Goal: Communication & Community: Answer question/provide support

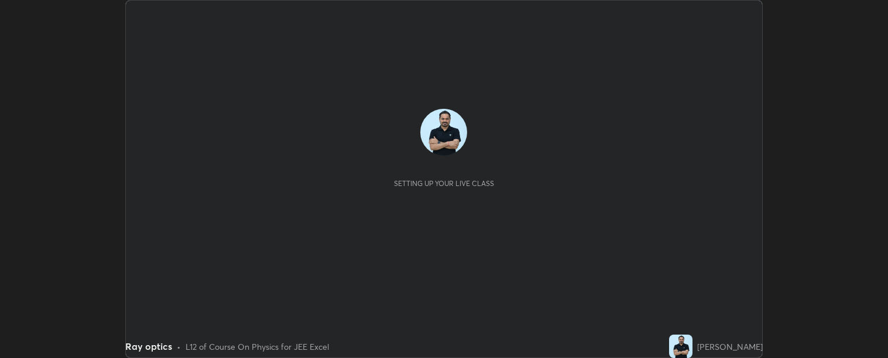
scroll to position [358, 888]
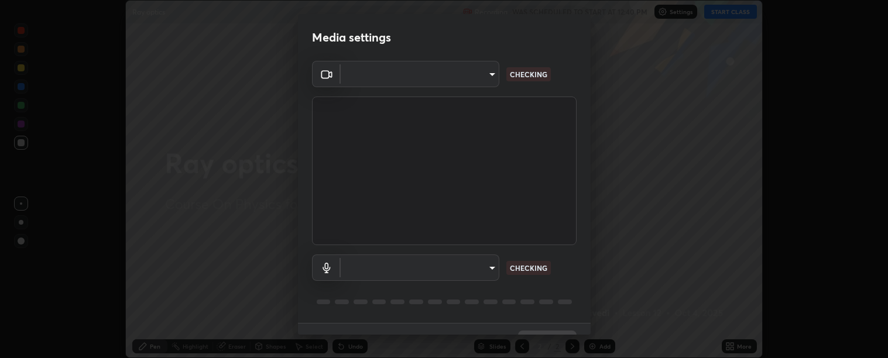
type input "c9a33e1444ed9087bfc9ccfea5ae3a7e5a20680e32ba827957683cb8217a83b8"
type input "communications"
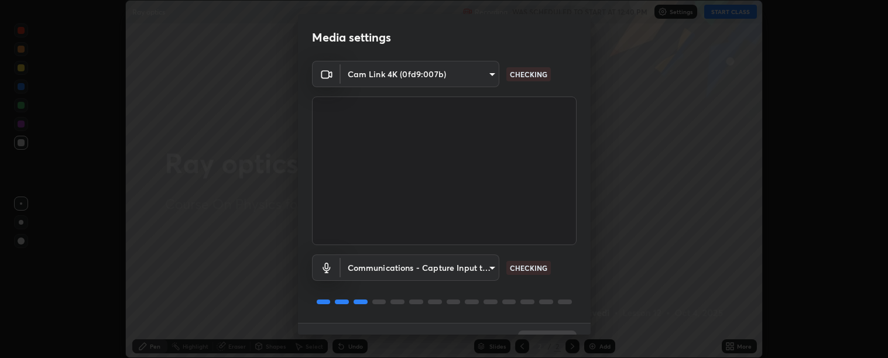
scroll to position [25, 0]
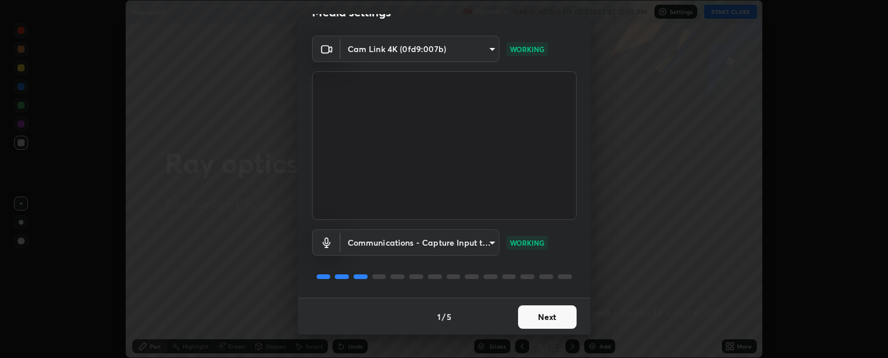
click at [526, 319] on button "Next" at bounding box center [547, 317] width 59 height 23
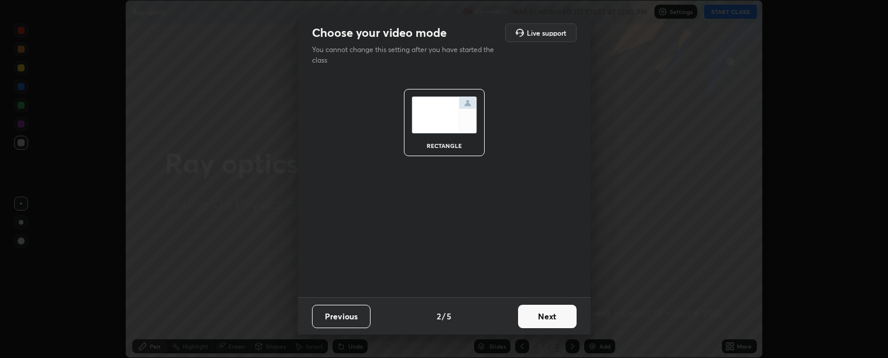
click at [527, 321] on button "Next" at bounding box center [547, 316] width 59 height 23
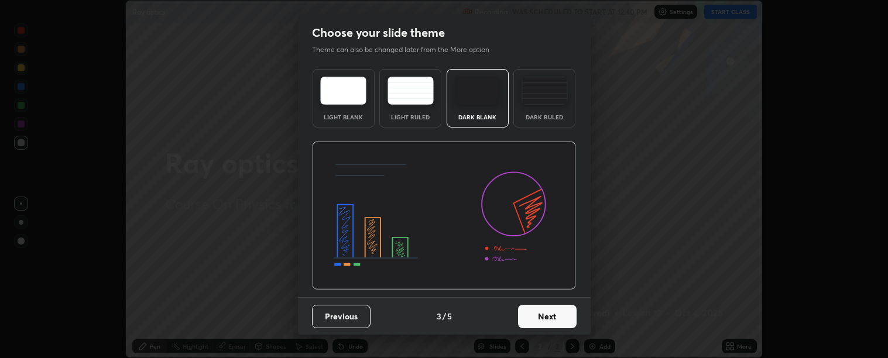
click at [528, 322] on button "Next" at bounding box center [547, 316] width 59 height 23
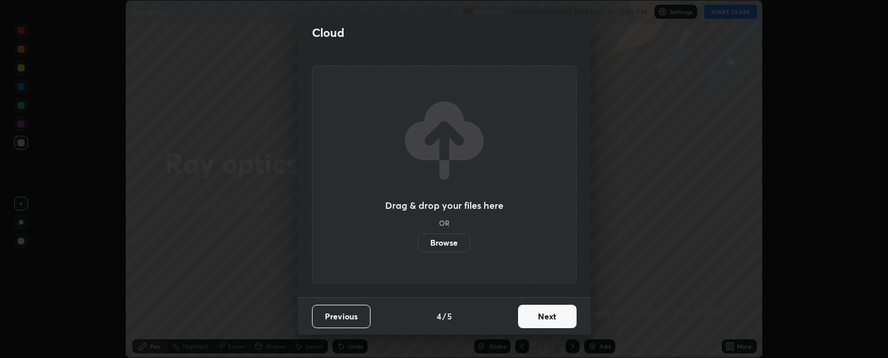
click at [528, 323] on button "Next" at bounding box center [547, 316] width 59 height 23
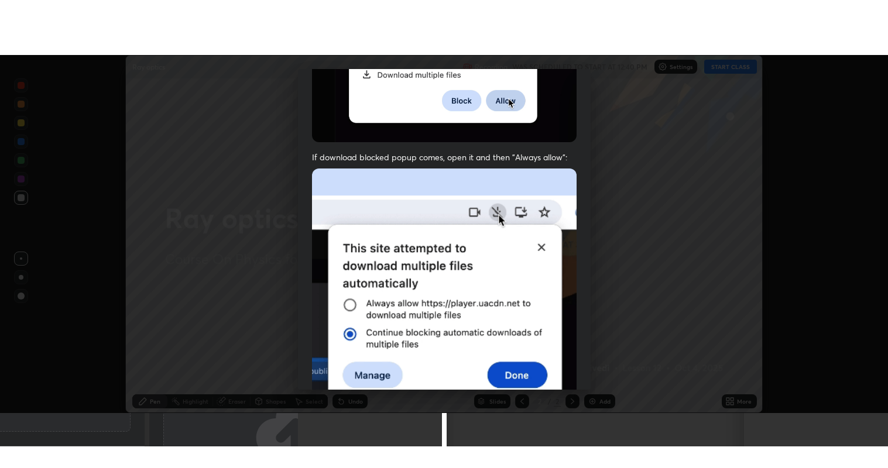
scroll to position [264, 0]
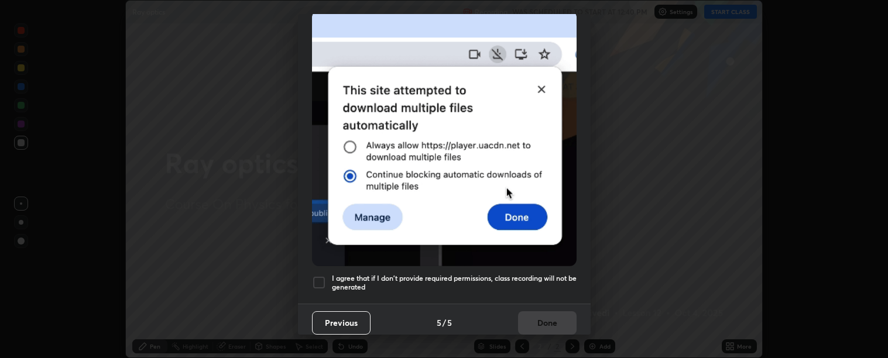
click at [473, 276] on h5 "I agree that if I don't provide required permissions, class recording will not …" at bounding box center [454, 283] width 245 height 18
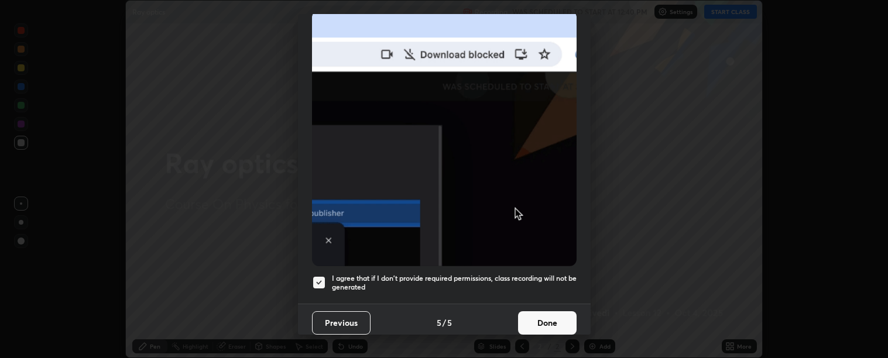
click at [543, 317] on button "Done" at bounding box center [547, 323] width 59 height 23
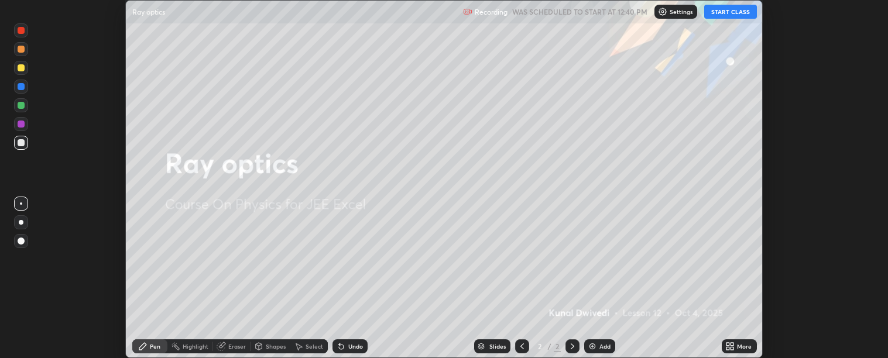
click at [732, 13] on button "START CLASS" at bounding box center [730, 12] width 53 height 14
click at [736, 353] on div "More" at bounding box center [739, 347] width 35 height 14
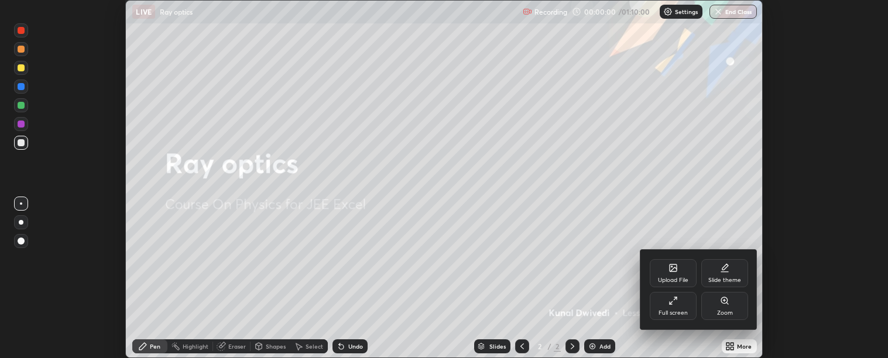
click at [668, 305] on div "Full screen" at bounding box center [673, 306] width 47 height 28
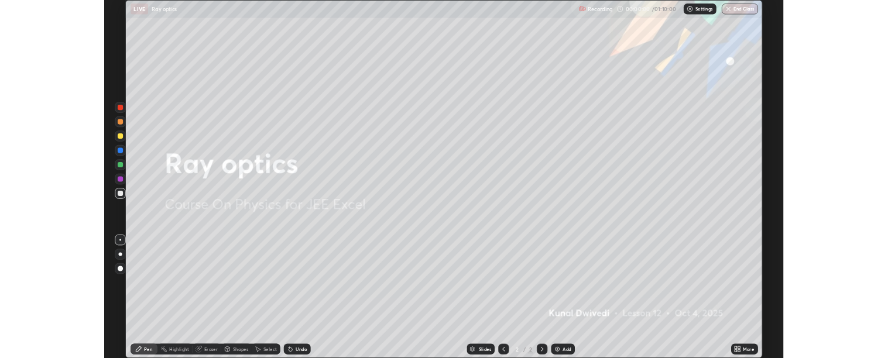
scroll to position [468, 888]
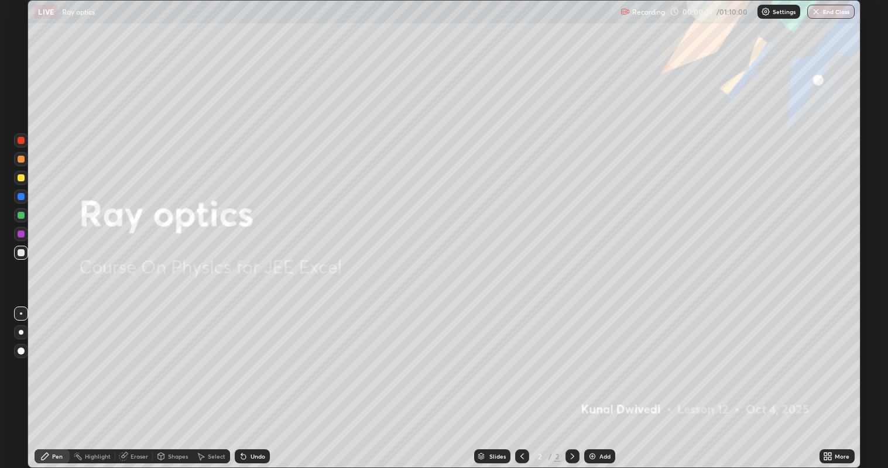
click at [602, 358] on div "Add" at bounding box center [605, 457] width 11 height 6
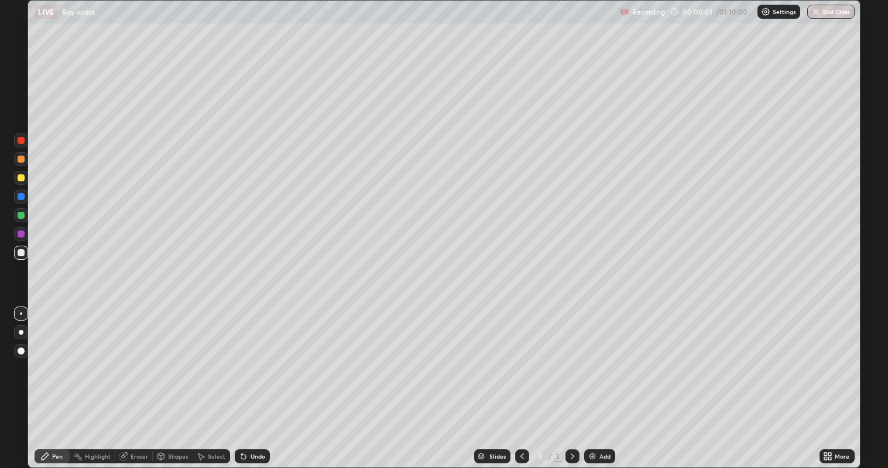
click at [600, 358] on div "Add" at bounding box center [605, 457] width 11 height 6
click at [592, 358] on img at bounding box center [592, 456] width 9 height 9
click at [590, 358] on img at bounding box center [592, 456] width 9 height 9
click at [518, 358] on icon at bounding box center [522, 456] width 9 height 9
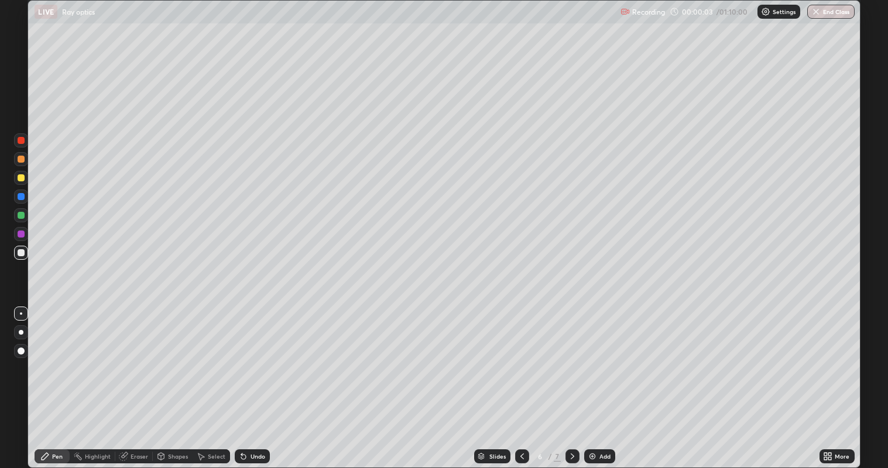
click at [518, 358] on icon at bounding box center [522, 456] width 9 height 9
click at [521, 358] on icon at bounding box center [522, 456] width 9 height 9
click at [575, 358] on icon at bounding box center [572, 456] width 9 height 9
click at [259, 358] on div "Undo" at bounding box center [258, 457] width 15 height 6
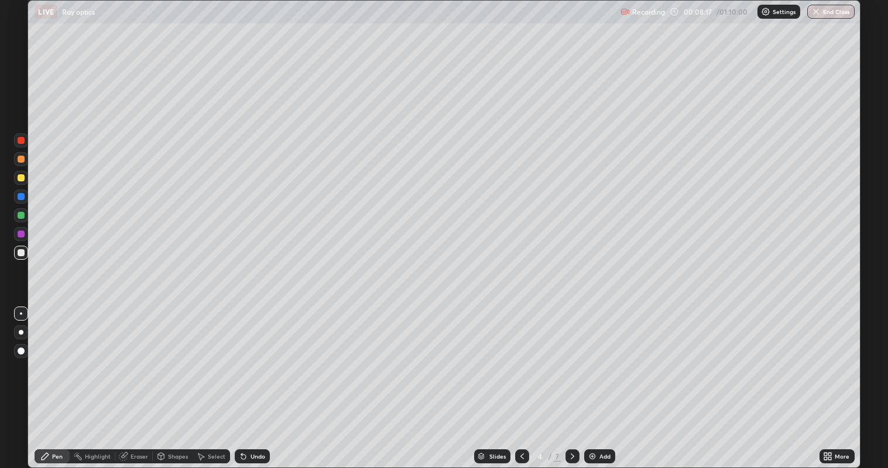
click at [520, 358] on icon at bounding box center [522, 456] width 9 height 9
click at [578, 358] on div at bounding box center [573, 457] width 14 height 14
click at [249, 358] on div "Undo" at bounding box center [250, 456] width 40 height 23
click at [518, 358] on icon at bounding box center [522, 456] width 9 height 9
click at [569, 358] on icon at bounding box center [572, 456] width 9 height 9
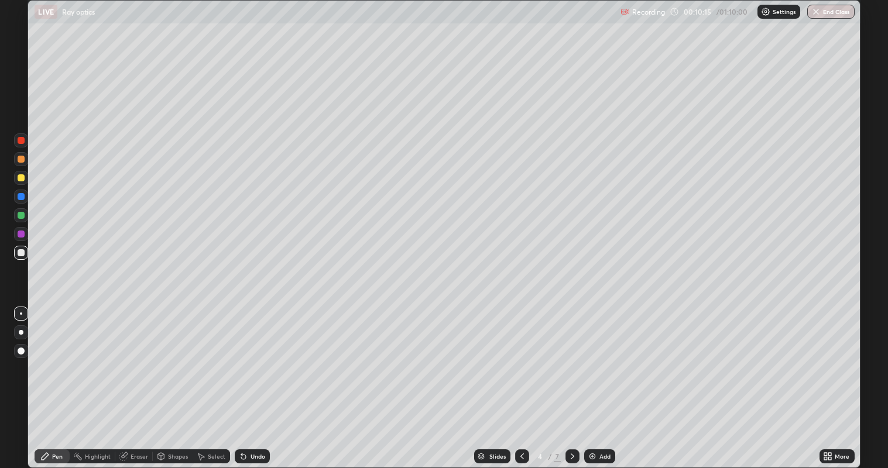
click at [573, 358] on icon at bounding box center [572, 456] width 9 height 9
click at [524, 358] on icon at bounding box center [522, 456] width 9 height 9
click at [526, 358] on div at bounding box center [522, 457] width 14 height 14
click at [573, 358] on icon at bounding box center [572, 456] width 9 height 9
click at [572, 358] on icon at bounding box center [573, 457] width 4 height 6
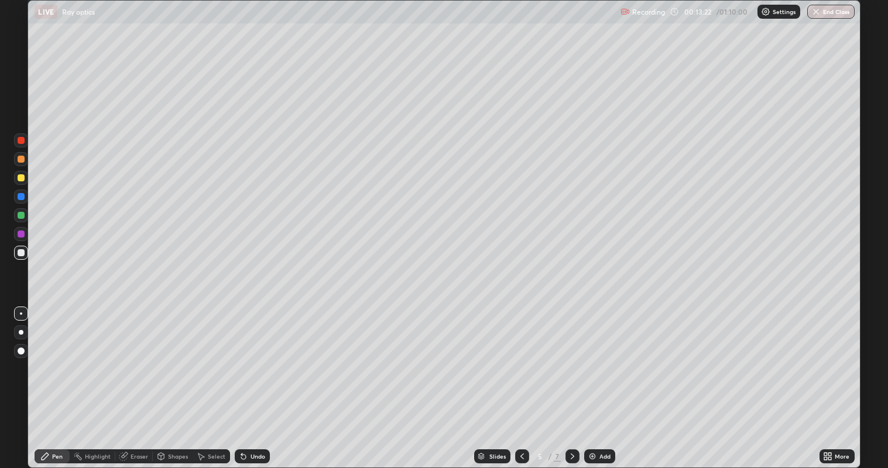
click at [577, 358] on div at bounding box center [573, 457] width 14 height 14
click at [26, 172] on div at bounding box center [21, 178] width 14 height 14
click at [575, 358] on icon at bounding box center [572, 456] width 9 height 9
click at [829, 358] on icon at bounding box center [830, 454] width 3 height 3
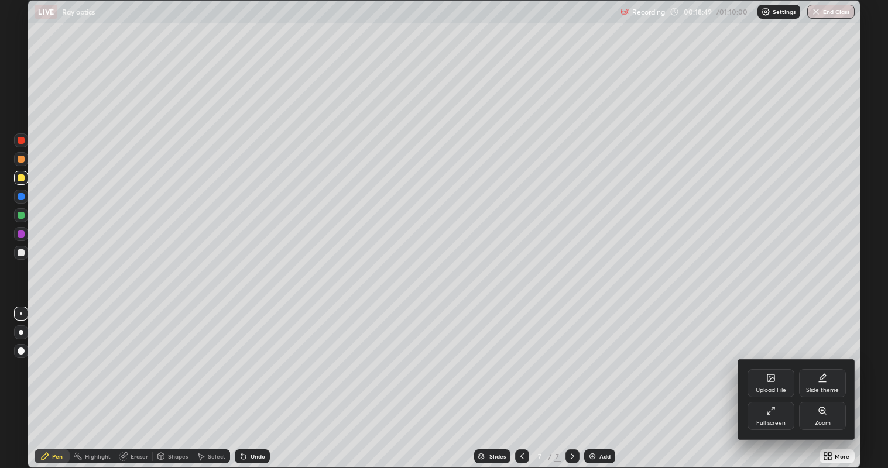
click at [770, 358] on div "Full screen" at bounding box center [771, 416] width 47 height 28
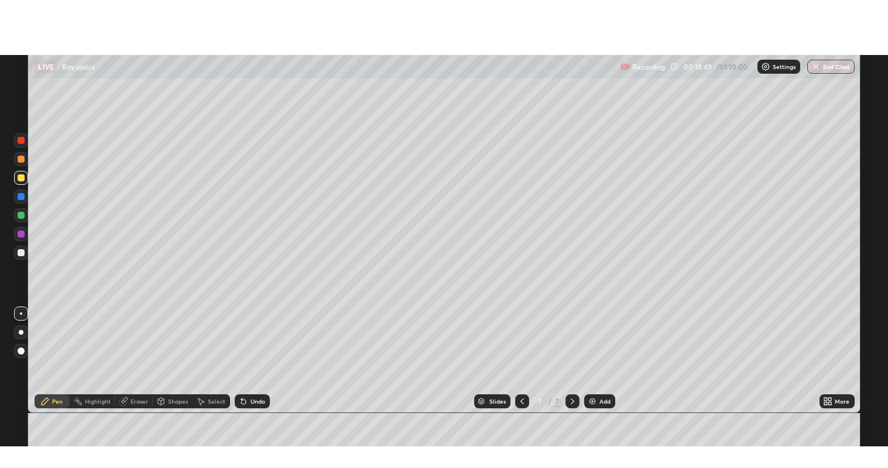
scroll to position [58199, 57669]
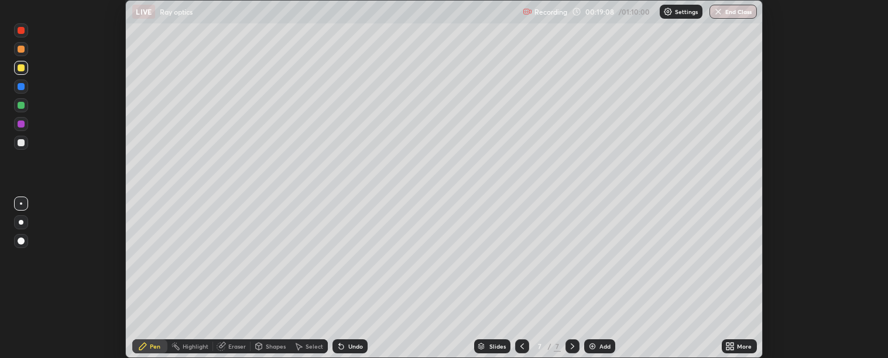
click at [736, 345] on div "More" at bounding box center [739, 347] width 35 height 14
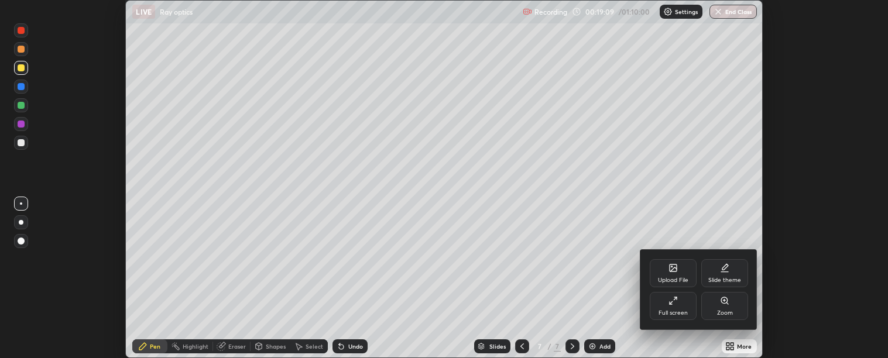
click at [673, 272] on icon at bounding box center [673, 268] width 7 height 7
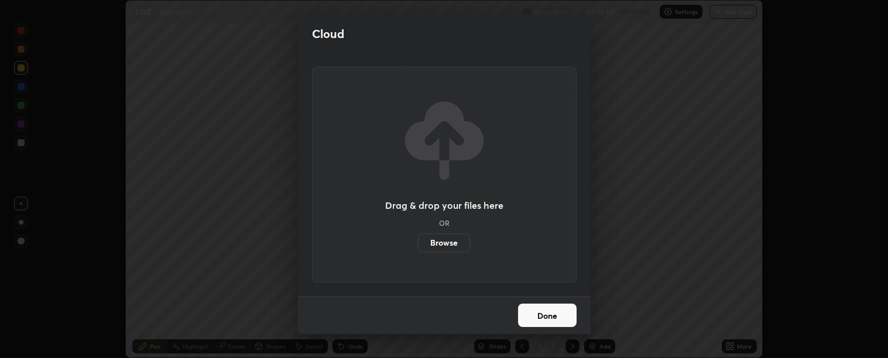
click at [449, 241] on label "Browse" at bounding box center [444, 243] width 52 height 19
click at [418, 241] on input "Browse" at bounding box center [418, 243] width 0 height 19
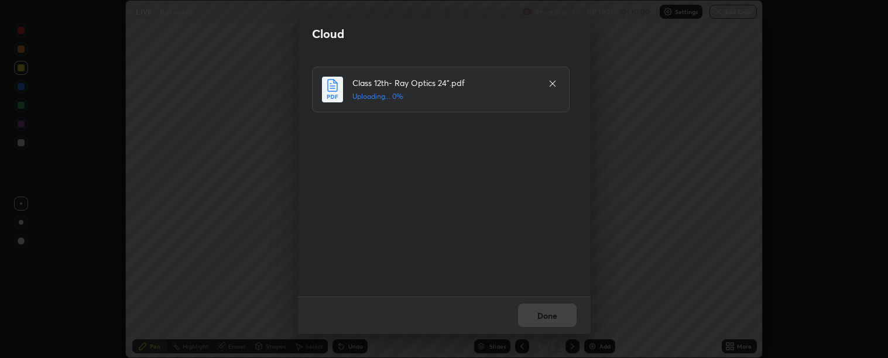
click at [224, 33] on div "Cloud Class 12th- Ray Optics 24”.pdf Uploading... 0% Done" at bounding box center [444, 179] width 888 height 358
click at [549, 317] on button "Done" at bounding box center [547, 315] width 59 height 23
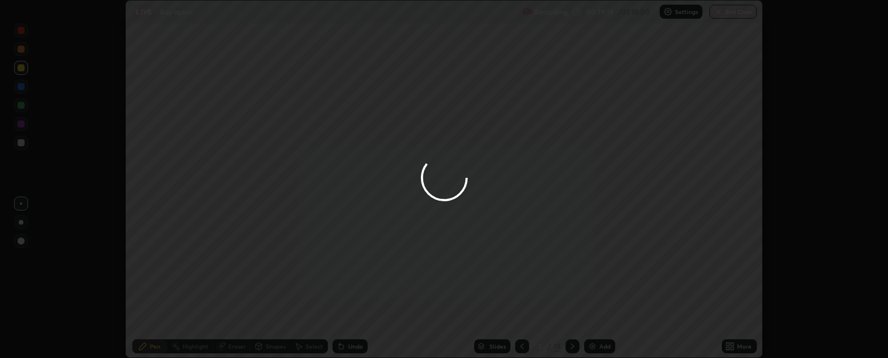
click at [735, 344] on icon at bounding box center [730, 346] width 9 height 9
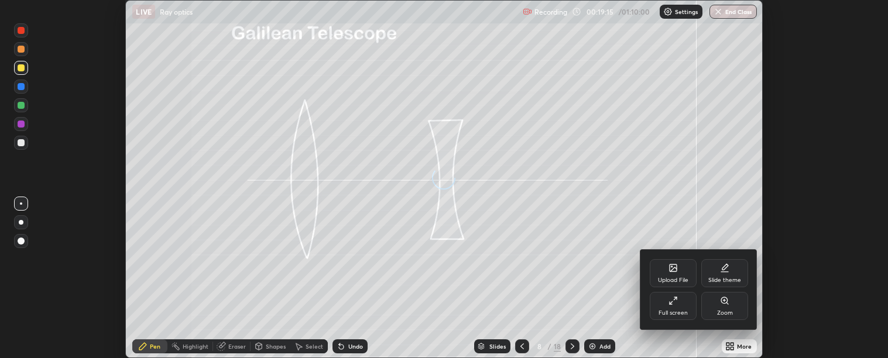
click at [675, 305] on icon at bounding box center [673, 300] width 9 height 9
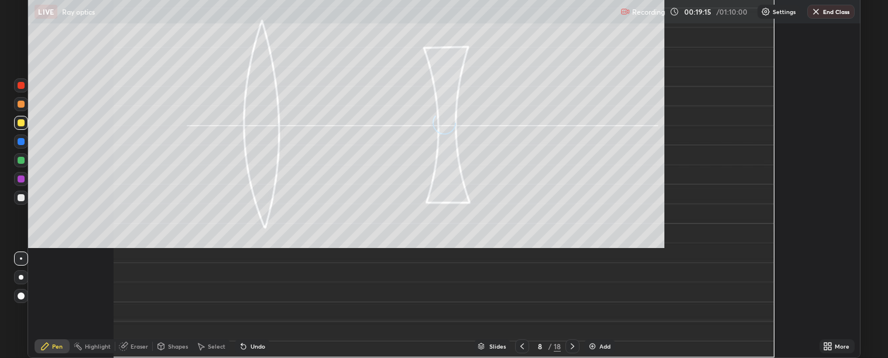
scroll to position [468, 888]
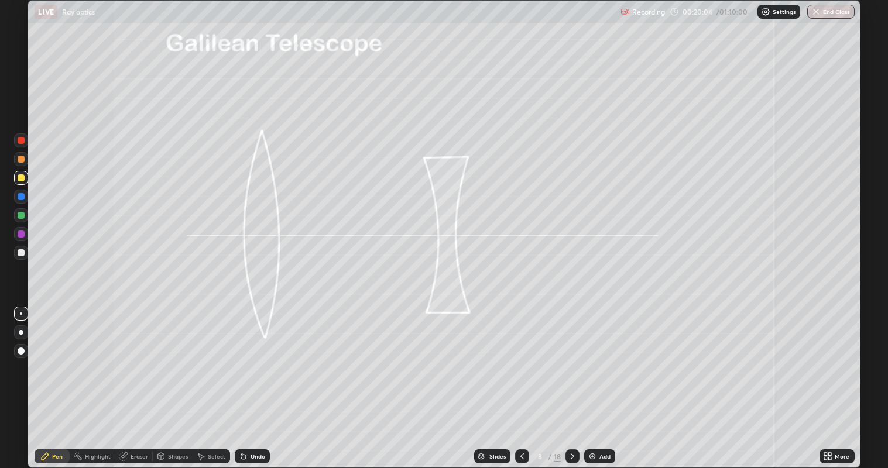
click at [20, 215] on div at bounding box center [21, 215] width 7 height 7
click at [166, 358] on div "Shapes" at bounding box center [173, 457] width 40 height 14
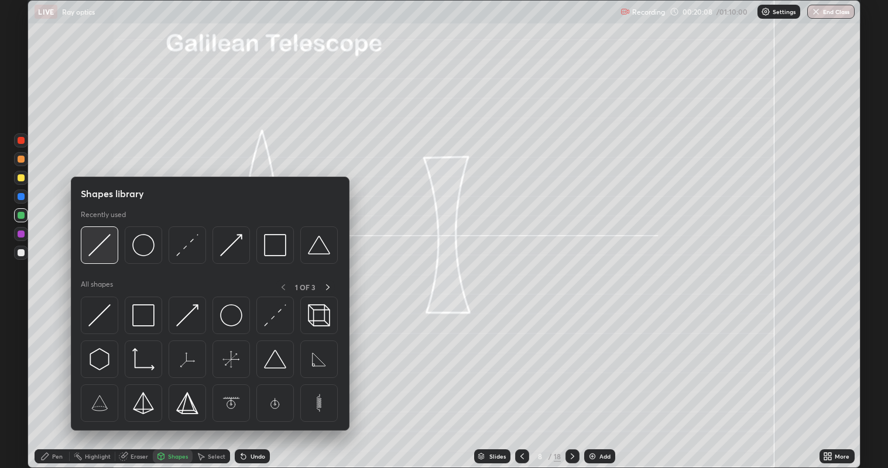
click at [97, 252] on img at bounding box center [99, 245] width 22 height 22
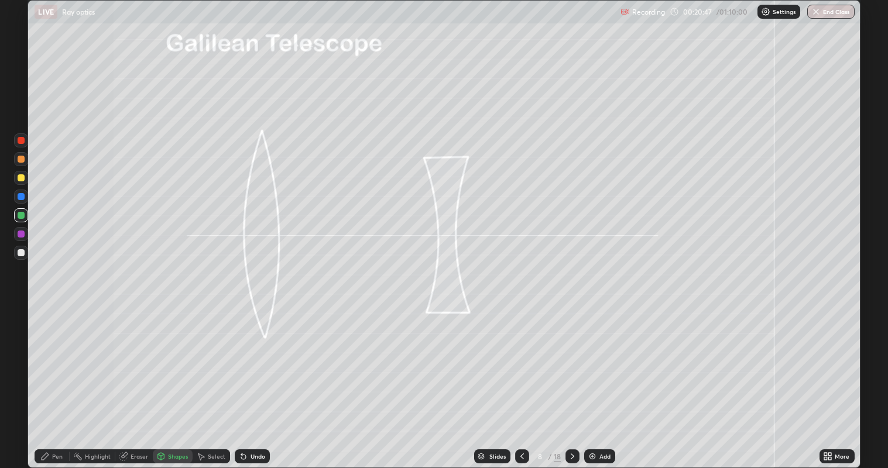
click at [162, 358] on icon at bounding box center [161, 456] width 6 height 7
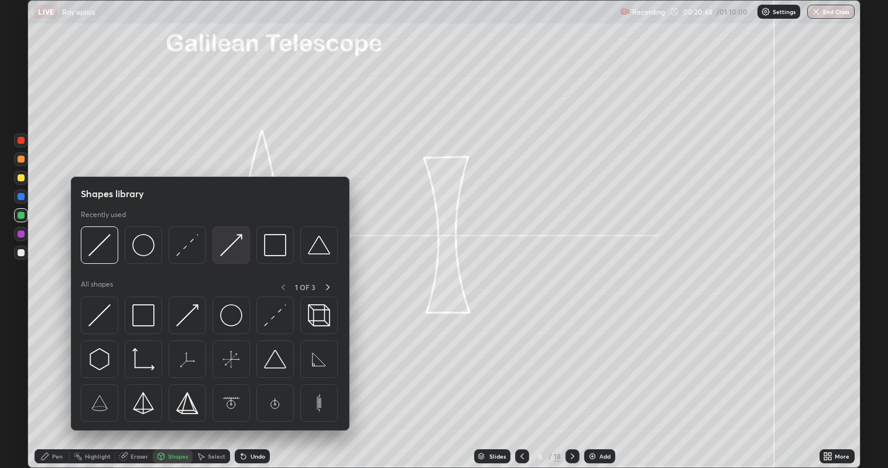
click at [233, 247] on img at bounding box center [231, 245] width 22 height 22
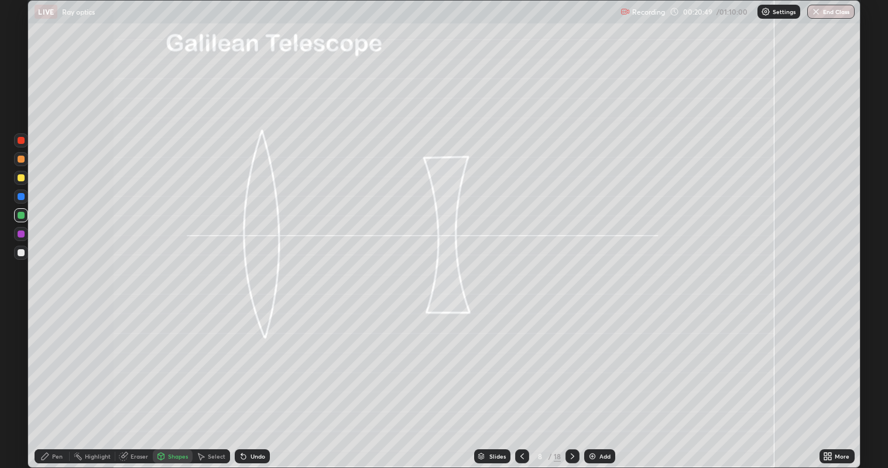
click at [24, 178] on div at bounding box center [21, 178] width 7 height 7
click at [247, 358] on div "Undo" at bounding box center [252, 457] width 35 height 14
click at [249, 358] on div "Undo" at bounding box center [252, 457] width 35 height 14
click at [252, 358] on div "Undo" at bounding box center [258, 457] width 15 height 6
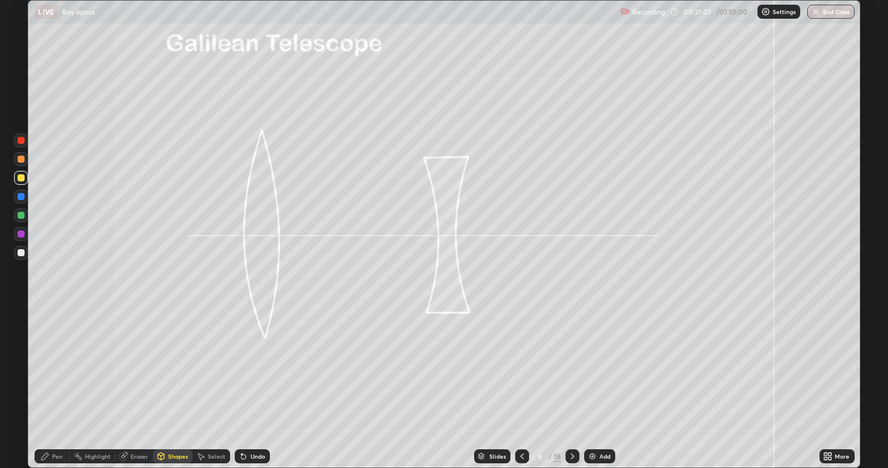
click at [173, 358] on div "Shapes" at bounding box center [178, 457] width 20 height 6
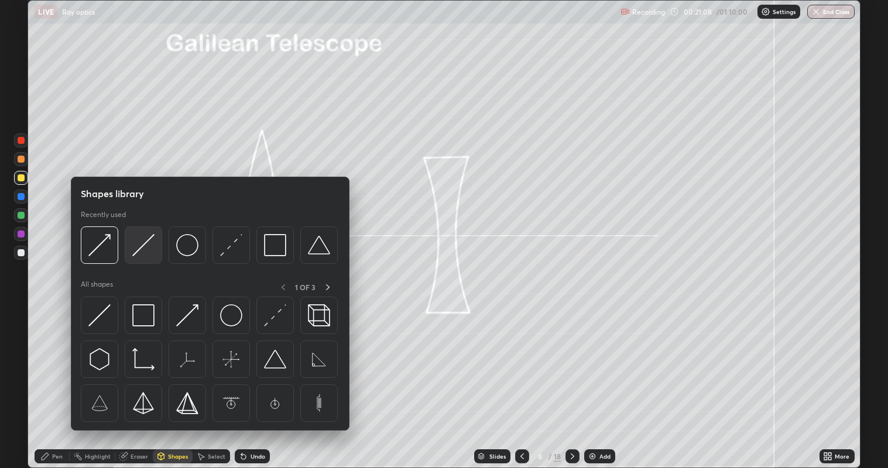
click at [146, 243] on img at bounding box center [143, 245] width 22 height 22
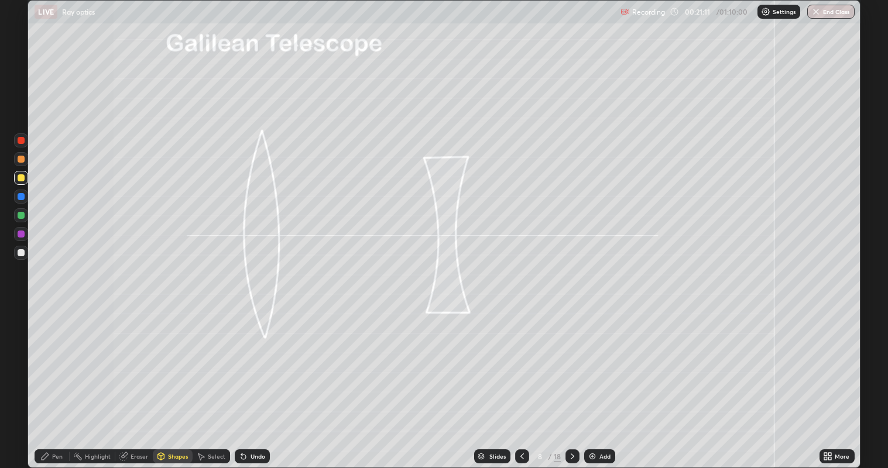
click at [258, 358] on div "Undo" at bounding box center [258, 457] width 15 height 6
click at [22, 211] on div at bounding box center [21, 215] width 14 height 14
click at [167, 358] on div "Shapes" at bounding box center [173, 457] width 40 height 14
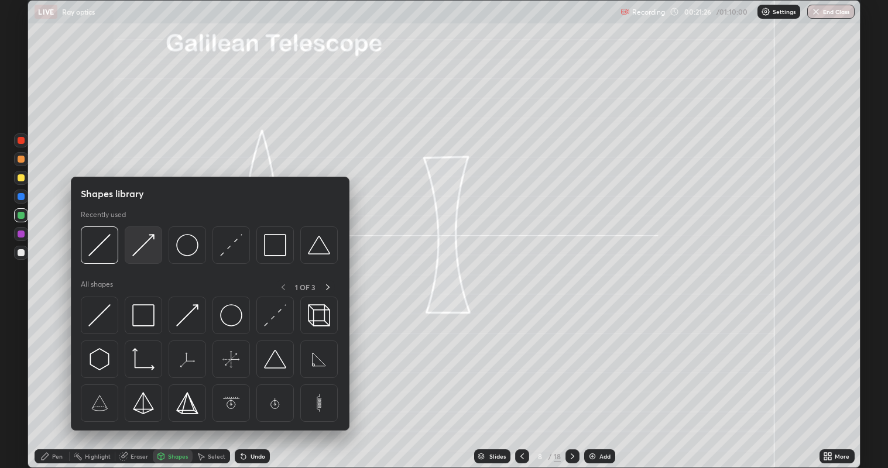
click at [141, 245] on img at bounding box center [143, 245] width 22 height 22
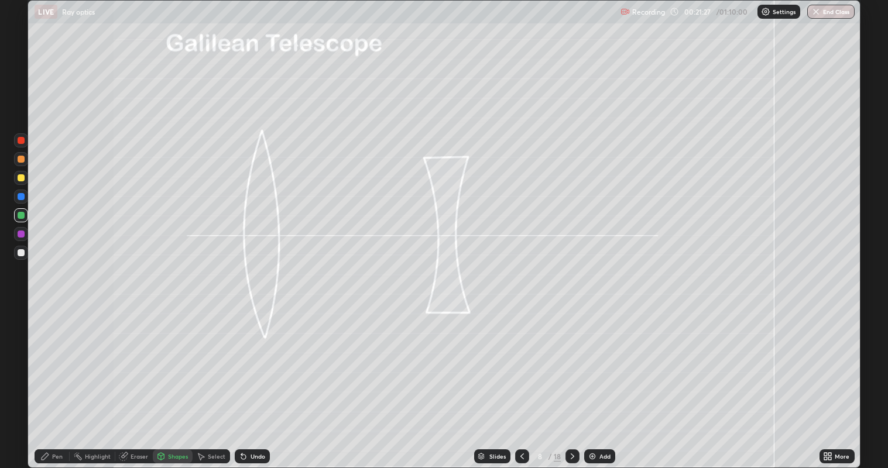
click at [19, 178] on div at bounding box center [21, 178] width 7 height 7
click at [20, 214] on div at bounding box center [21, 215] width 7 height 7
click at [177, 358] on div "Shapes" at bounding box center [178, 457] width 20 height 6
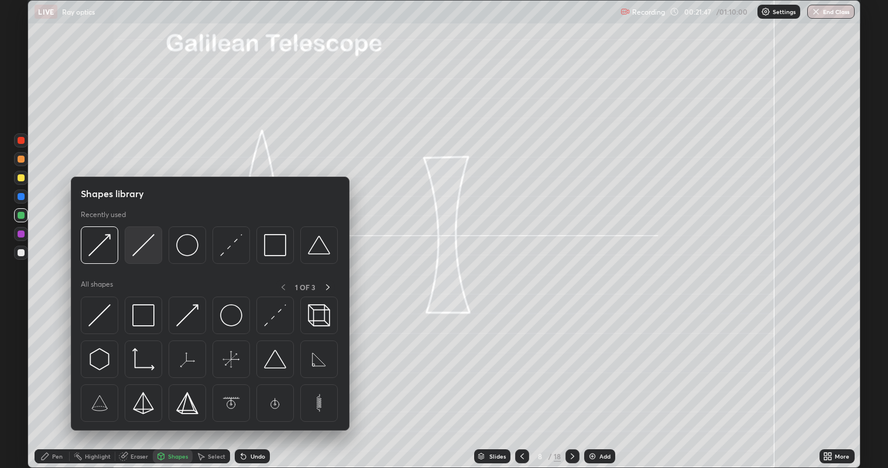
click at [147, 245] on img at bounding box center [143, 245] width 22 height 22
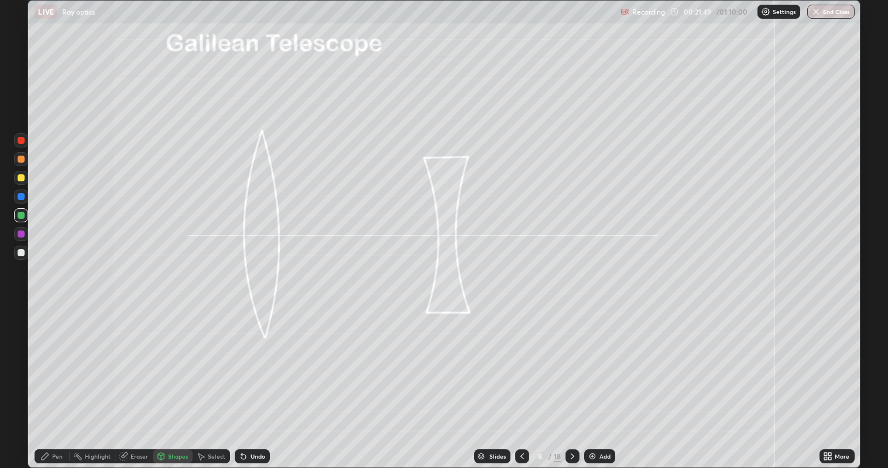
click at [22, 159] on div at bounding box center [21, 159] width 7 height 7
click at [175, 358] on div "Shapes" at bounding box center [178, 457] width 20 height 6
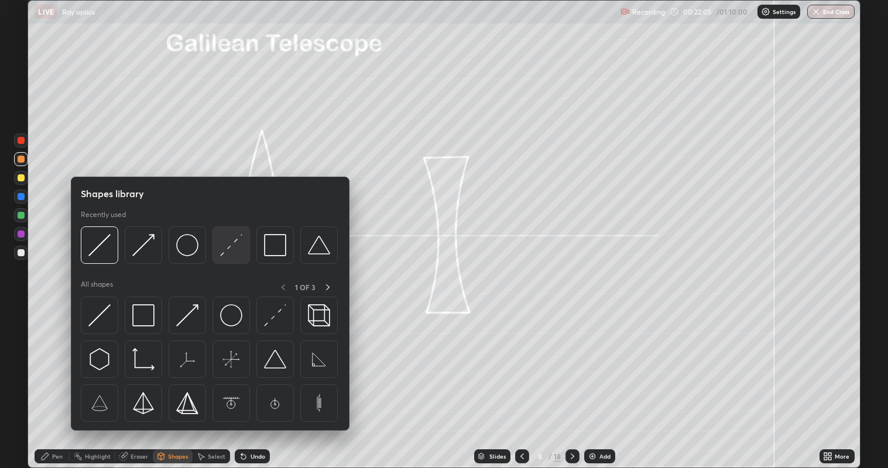
click at [221, 254] on img at bounding box center [231, 245] width 22 height 22
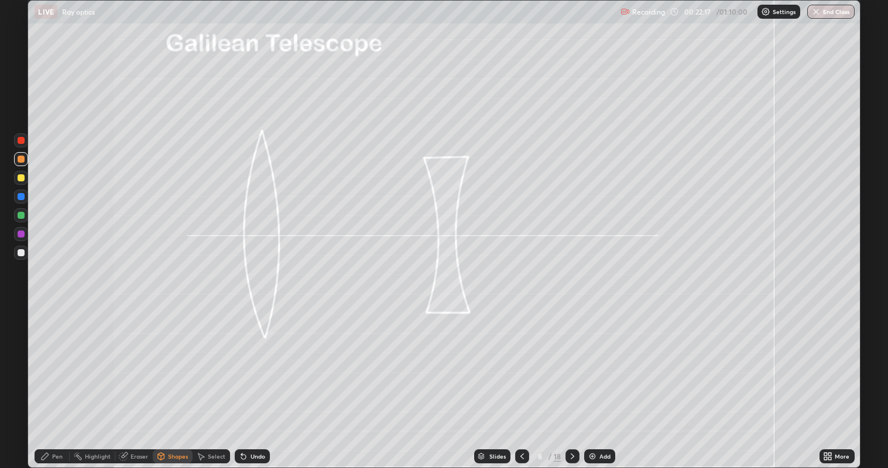
click at [20, 177] on div at bounding box center [21, 178] width 7 height 7
click at [170, 358] on div "Shapes" at bounding box center [178, 457] width 20 height 6
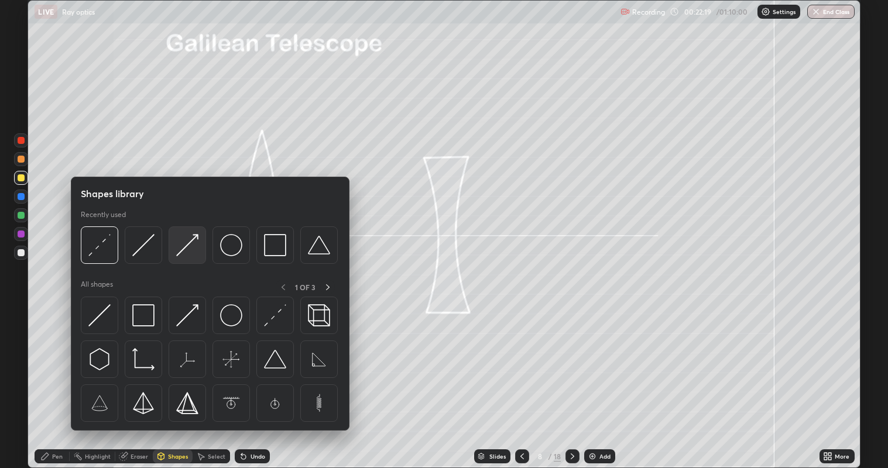
click at [185, 250] on img at bounding box center [187, 245] width 22 height 22
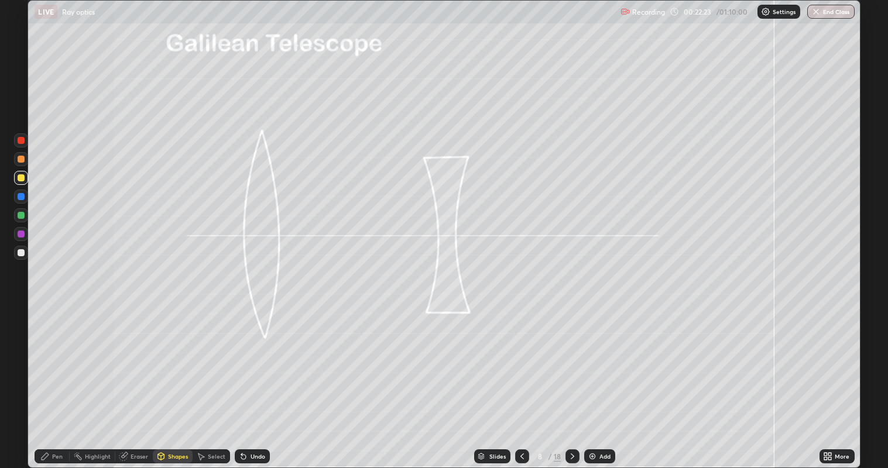
click at [50, 358] on div "Pen" at bounding box center [52, 457] width 35 height 14
click at [570, 358] on icon at bounding box center [572, 456] width 9 height 9
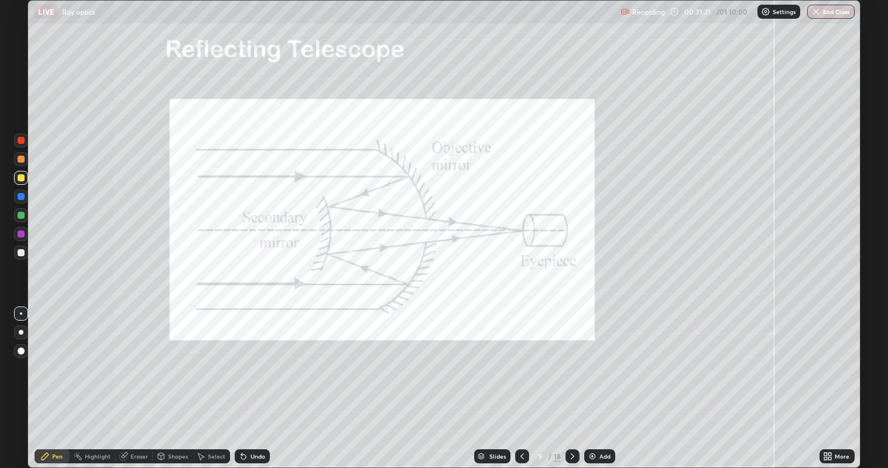
click at [521, 358] on div at bounding box center [522, 457] width 14 height 14
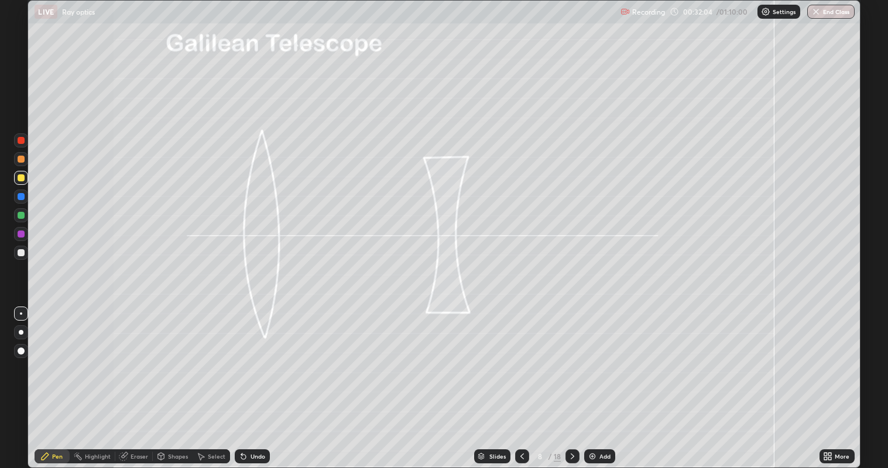
click at [569, 358] on icon at bounding box center [572, 456] width 9 height 9
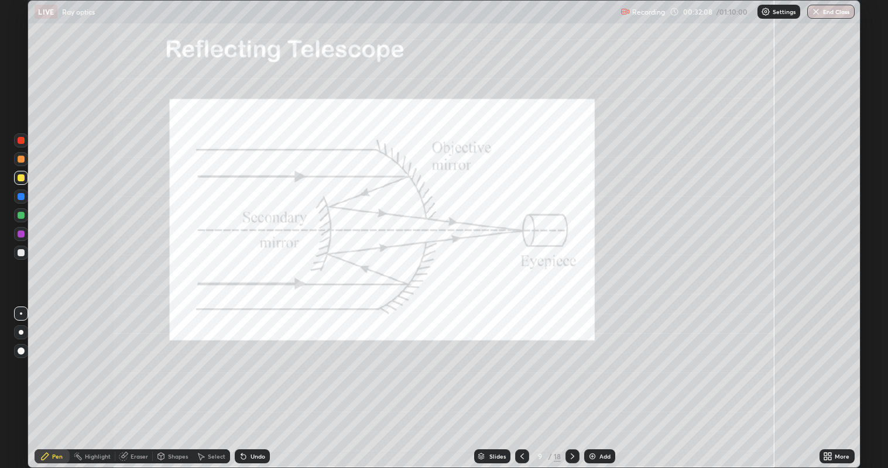
click at [22, 199] on div at bounding box center [21, 196] width 7 height 7
click at [570, 358] on icon at bounding box center [572, 456] width 9 height 9
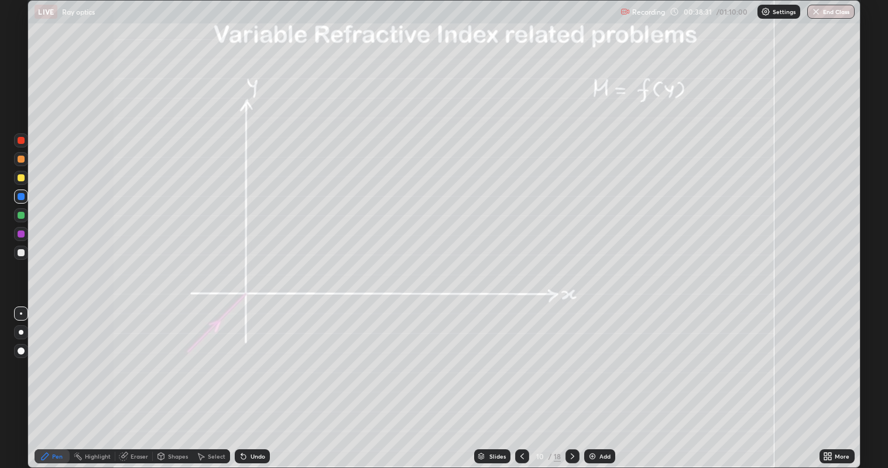
click at [136, 358] on div "Eraser" at bounding box center [140, 457] width 18 height 6
click at [22, 358] on icon at bounding box center [20, 417] width 9 height 10
click at [58, 358] on div "Pen" at bounding box center [57, 457] width 11 height 6
click at [245, 358] on div "Undo" at bounding box center [252, 457] width 35 height 14
click at [247, 358] on div "Undo" at bounding box center [252, 457] width 35 height 14
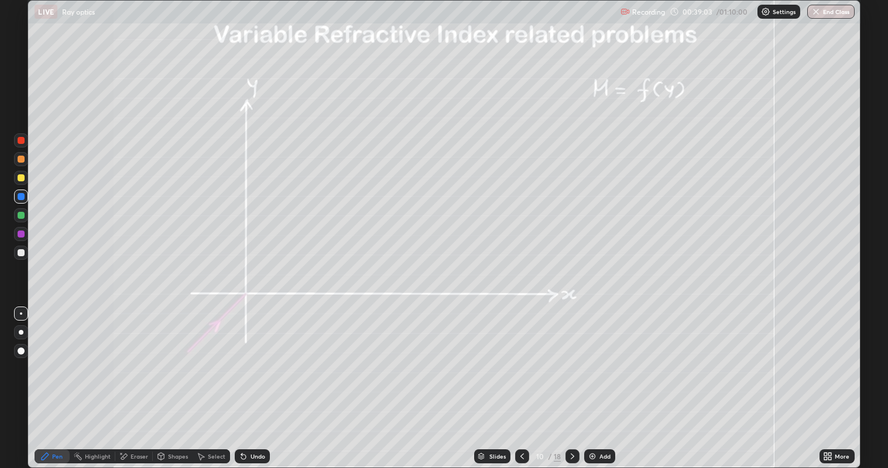
click at [246, 358] on icon at bounding box center [243, 456] width 9 height 9
click at [249, 358] on div "Undo" at bounding box center [252, 457] width 35 height 14
click at [252, 358] on div "Undo" at bounding box center [258, 457] width 15 height 6
click at [169, 358] on div "Shapes" at bounding box center [178, 457] width 20 height 6
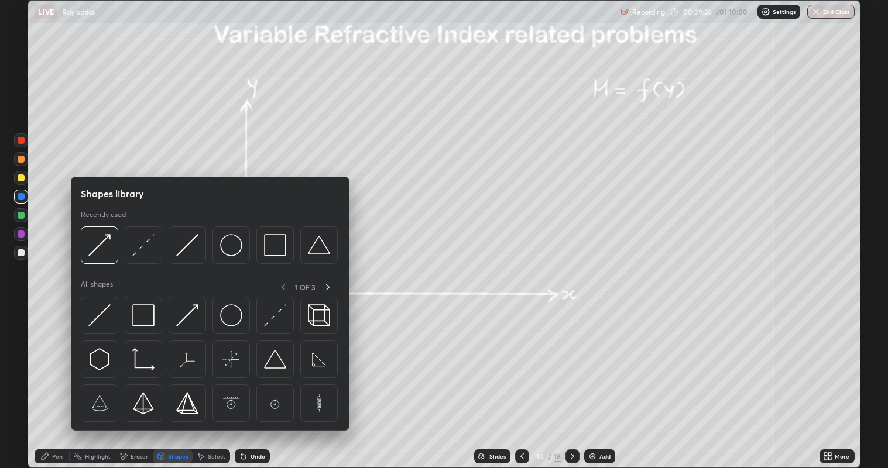
click at [170, 358] on div "Shapes" at bounding box center [173, 457] width 40 height 14
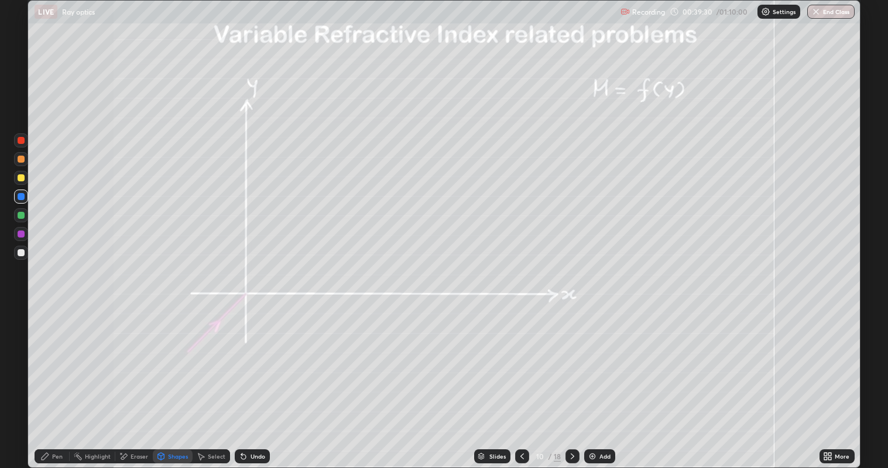
click at [19, 180] on div at bounding box center [21, 178] width 7 height 7
click at [174, 358] on div "Shapes" at bounding box center [178, 457] width 20 height 6
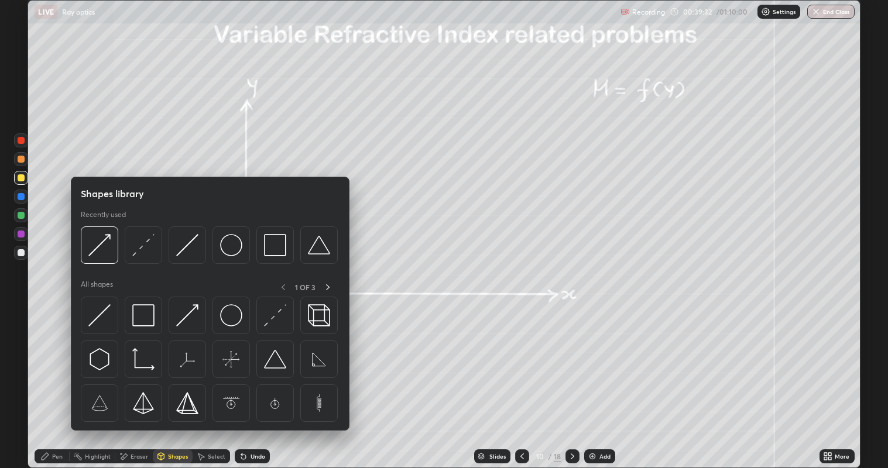
click at [145, 245] on img at bounding box center [143, 245] width 22 height 22
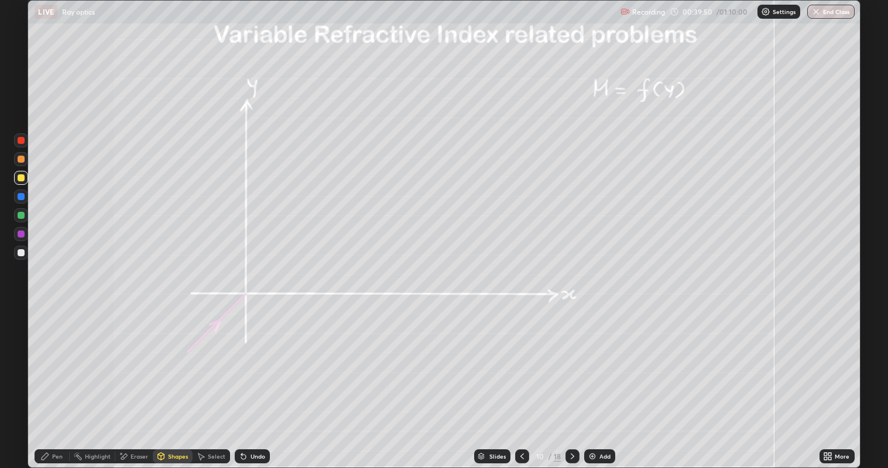
click at [248, 358] on div "Undo" at bounding box center [252, 457] width 35 height 14
click at [251, 358] on div "Undo" at bounding box center [258, 457] width 15 height 6
click at [251, 358] on div "Undo" at bounding box center [252, 457] width 35 height 14
click at [44, 358] on icon at bounding box center [44, 456] width 9 height 9
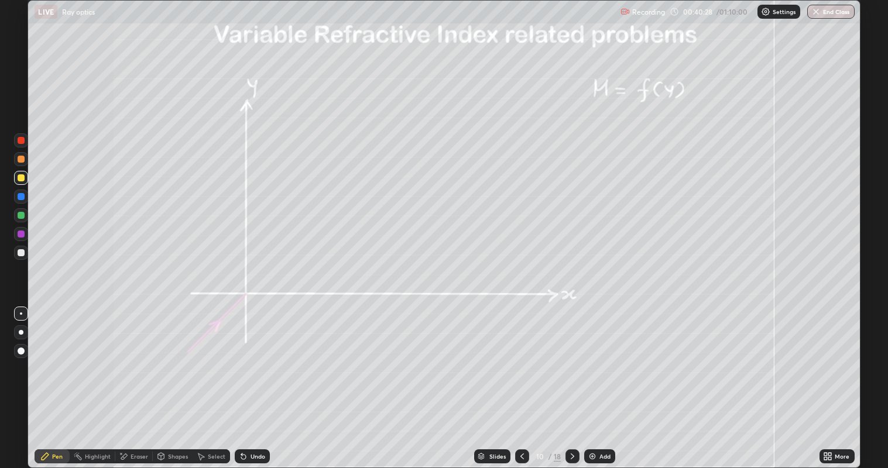
click at [22, 252] on div at bounding box center [21, 252] width 7 height 7
click at [243, 358] on icon at bounding box center [243, 457] width 5 height 5
click at [244, 358] on icon at bounding box center [243, 456] width 9 height 9
click at [247, 358] on div "Undo" at bounding box center [252, 457] width 35 height 14
click at [248, 358] on div "Undo" at bounding box center [252, 457] width 35 height 14
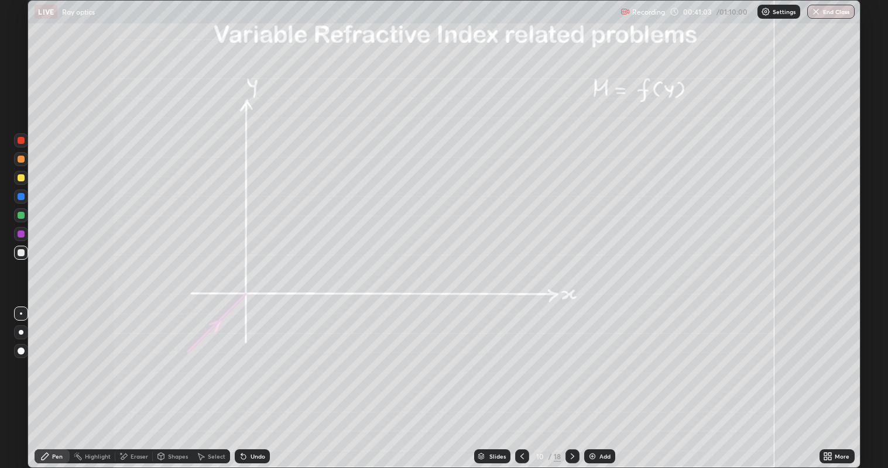
click at [248, 358] on div "Undo" at bounding box center [252, 457] width 35 height 14
click at [246, 358] on icon at bounding box center [243, 456] width 9 height 9
click at [245, 358] on icon at bounding box center [243, 456] width 9 height 9
click at [246, 358] on icon at bounding box center [243, 456] width 9 height 9
click at [21, 234] on div at bounding box center [21, 234] width 7 height 7
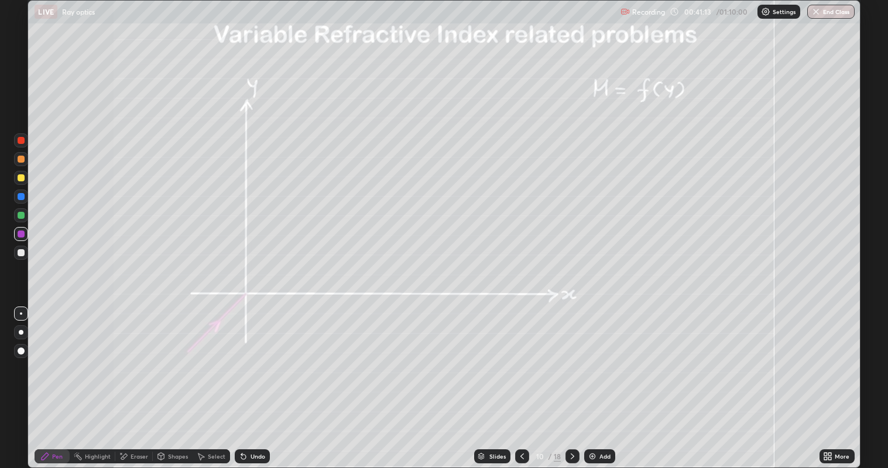
click at [20, 177] on div at bounding box center [21, 178] width 7 height 7
click at [177, 358] on div "Shapes" at bounding box center [178, 457] width 20 height 6
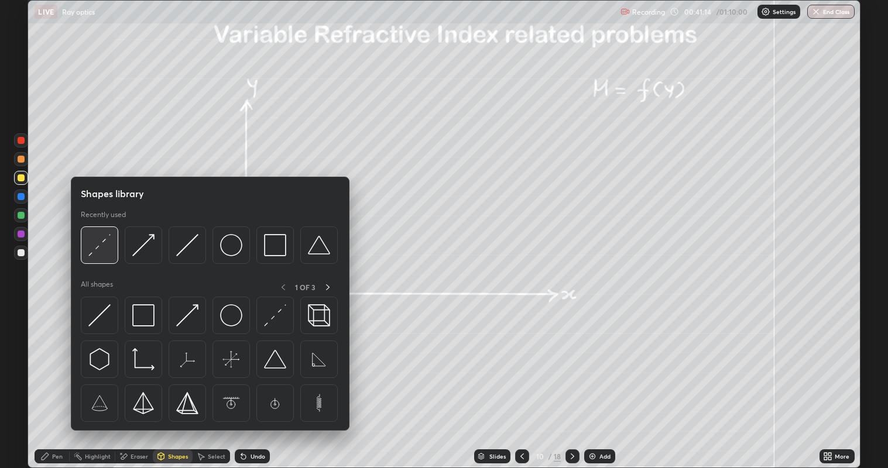
click at [106, 246] on img at bounding box center [99, 245] width 22 height 22
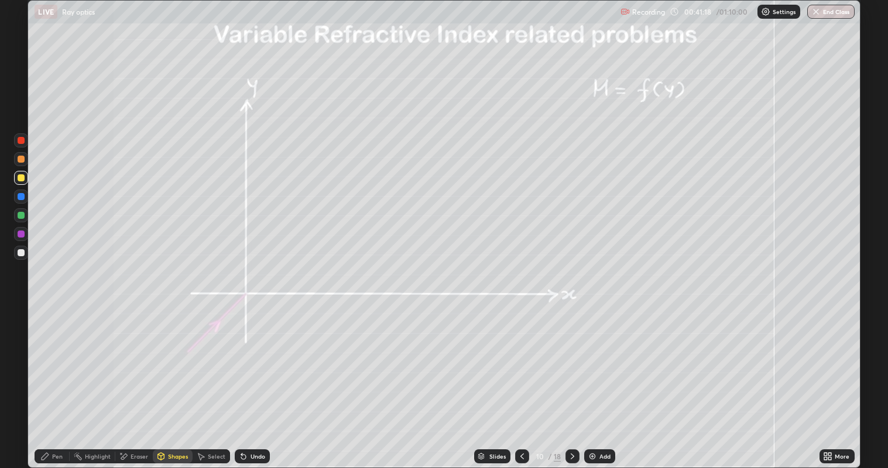
click at [20, 215] on div at bounding box center [21, 215] width 7 height 7
click at [19, 252] on div at bounding box center [21, 252] width 7 height 7
click at [46, 358] on icon at bounding box center [44, 456] width 9 height 9
click at [241, 358] on icon at bounding box center [243, 457] width 5 height 5
click at [133, 358] on div "Eraser" at bounding box center [140, 457] width 18 height 6
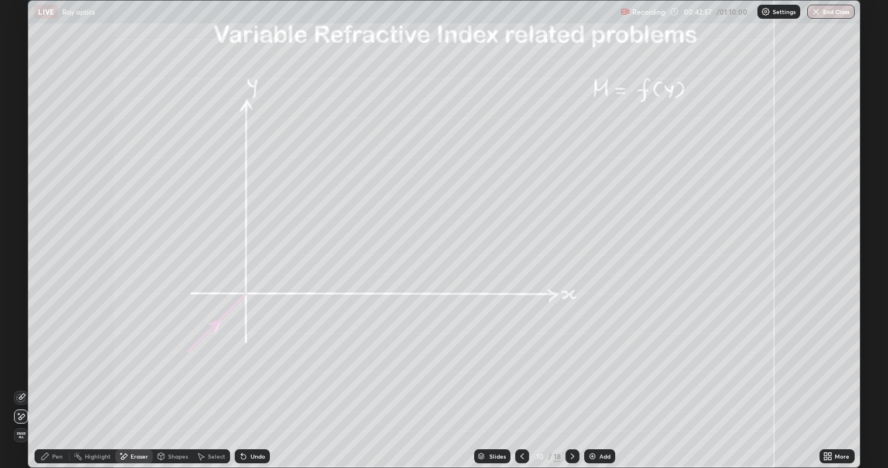
click at [59, 358] on div "Pen" at bounding box center [57, 457] width 11 height 6
click at [569, 358] on icon at bounding box center [572, 456] width 9 height 9
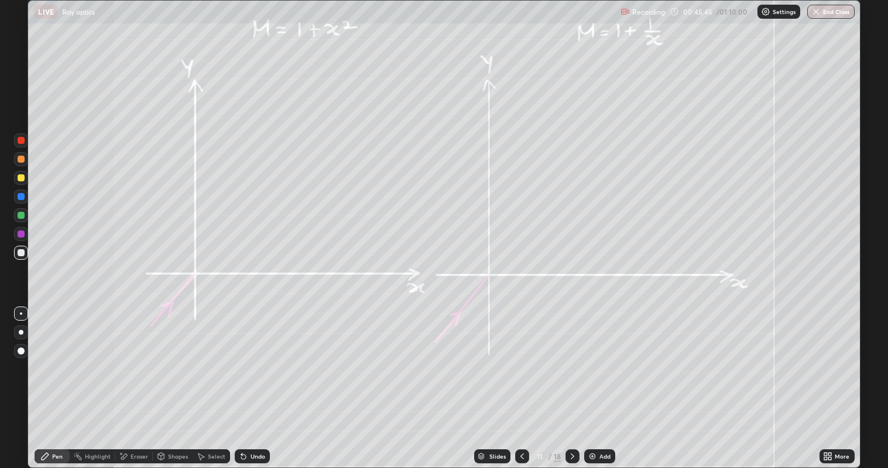
click at [251, 358] on div "Undo" at bounding box center [258, 457] width 15 height 6
click at [246, 358] on icon at bounding box center [243, 456] width 9 height 9
click at [251, 358] on div "Undo" at bounding box center [258, 457] width 15 height 6
click at [248, 358] on div "Undo" at bounding box center [252, 457] width 35 height 14
click at [20, 213] on div at bounding box center [21, 215] width 7 height 7
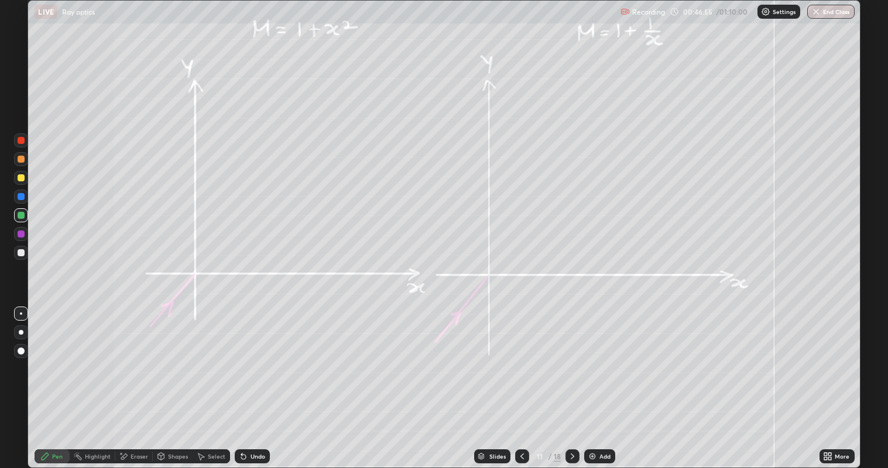
click at [168, 358] on div "Shapes" at bounding box center [178, 457] width 20 height 6
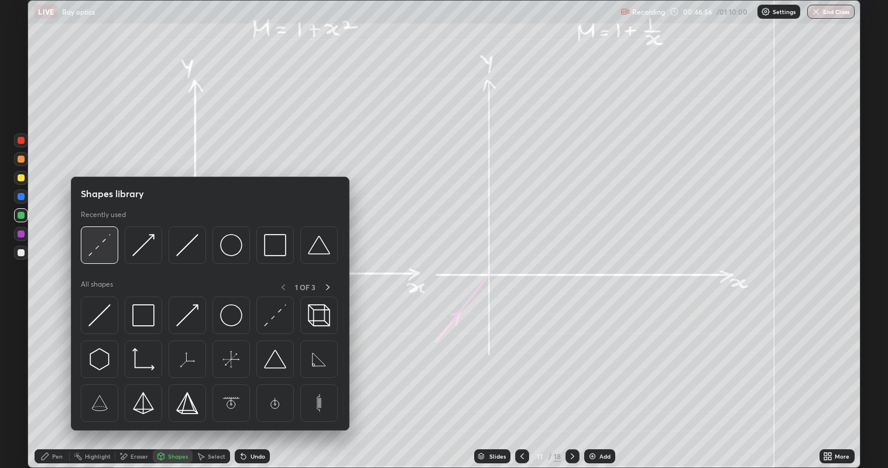
click at [104, 246] on img at bounding box center [99, 245] width 22 height 22
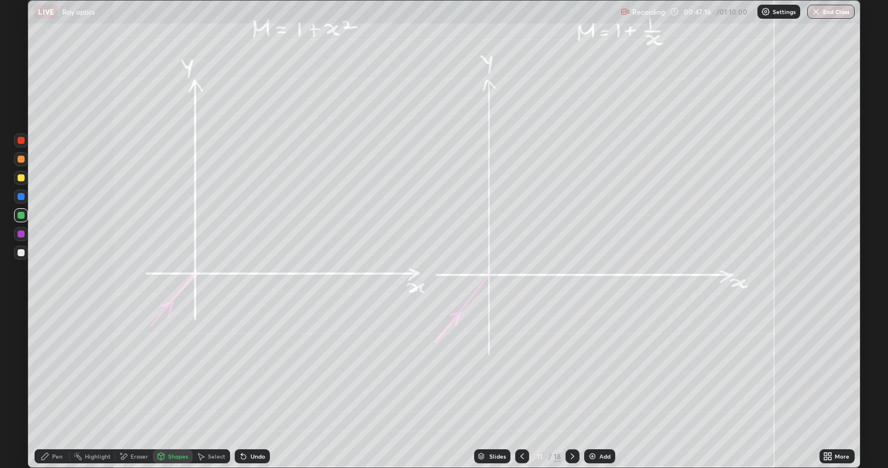
click at [23, 175] on div at bounding box center [21, 178] width 14 height 14
click at [18, 143] on div at bounding box center [21, 141] width 14 height 14
click at [49, 358] on icon at bounding box center [44, 456] width 9 height 9
click at [252, 358] on div "Undo" at bounding box center [258, 457] width 15 height 6
click at [134, 358] on div "Eraser" at bounding box center [140, 457] width 18 height 6
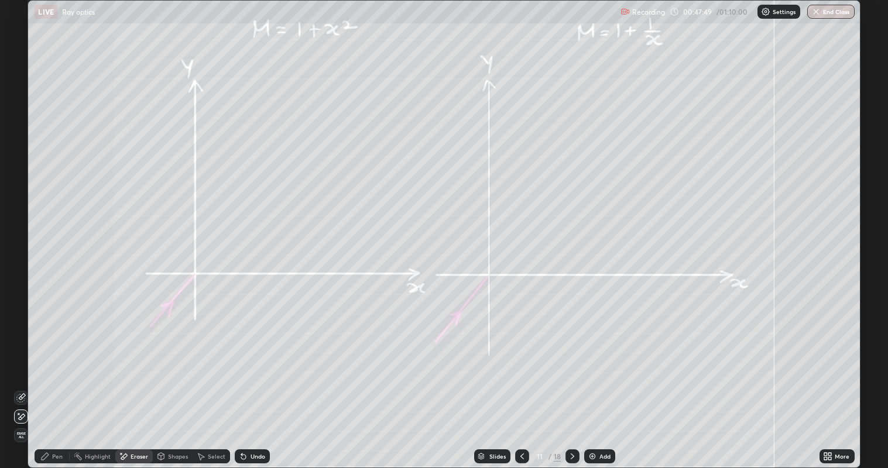
click at [169, 358] on div "Shapes" at bounding box center [178, 457] width 20 height 6
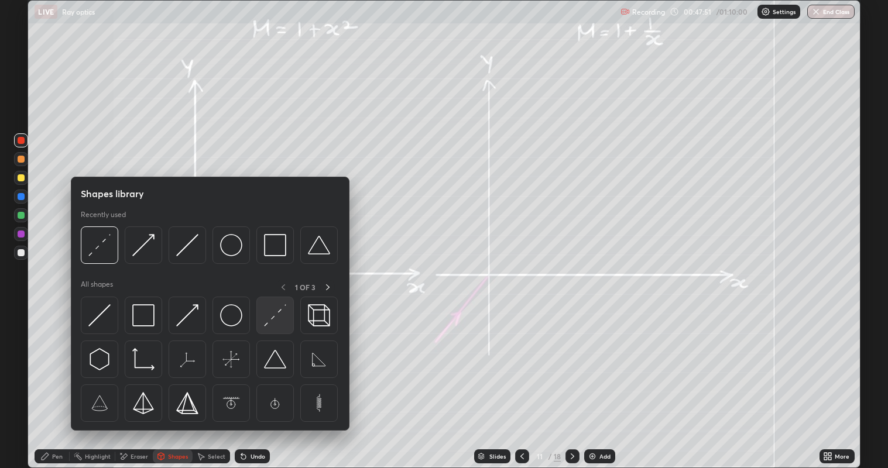
click at [264, 324] on img at bounding box center [275, 316] width 22 height 22
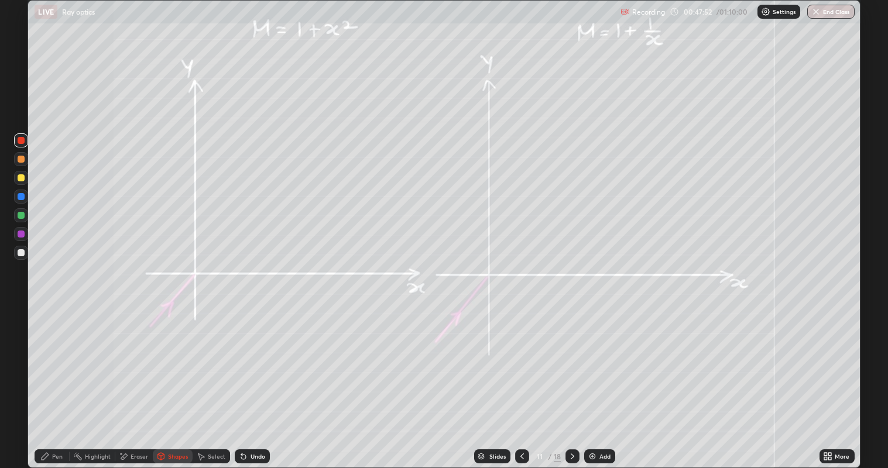
click at [18, 178] on div at bounding box center [21, 178] width 7 height 7
click at [20, 213] on div at bounding box center [21, 215] width 7 height 7
click at [18, 147] on div at bounding box center [21, 140] width 14 height 19
click at [49, 358] on icon at bounding box center [44, 456] width 9 height 9
click at [260, 358] on div "Undo" at bounding box center [258, 457] width 15 height 6
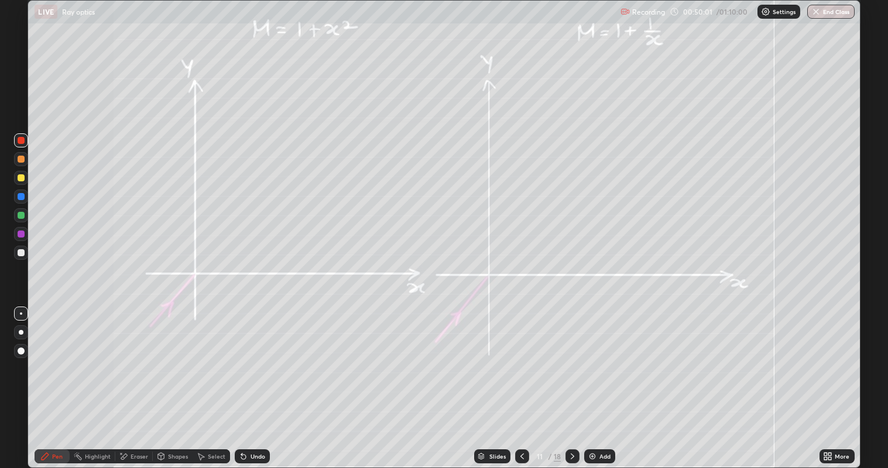
click at [20, 214] on div at bounding box center [21, 215] width 7 height 7
click at [253, 358] on div "Undo" at bounding box center [258, 457] width 15 height 6
click at [254, 358] on div "Undo" at bounding box center [258, 457] width 15 height 6
click at [251, 358] on div "Undo" at bounding box center [258, 457] width 15 height 6
click at [572, 358] on icon at bounding box center [572, 456] width 9 height 9
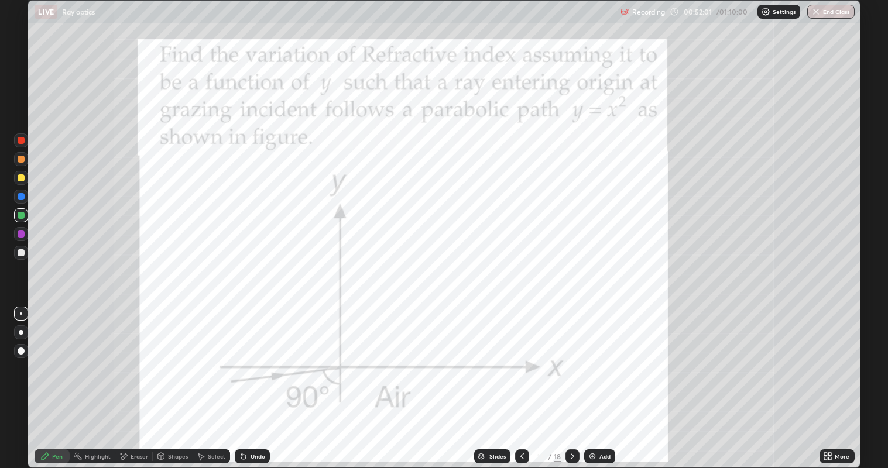
click at [20, 228] on div at bounding box center [21, 234] width 14 height 14
click at [20, 178] on div at bounding box center [21, 178] width 7 height 7
click at [18, 194] on div at bounding box center [21, 196] width 7 height 7
click at [171, 358] on div "Shapes" at bounding box center [178, 457] width 20 height 6
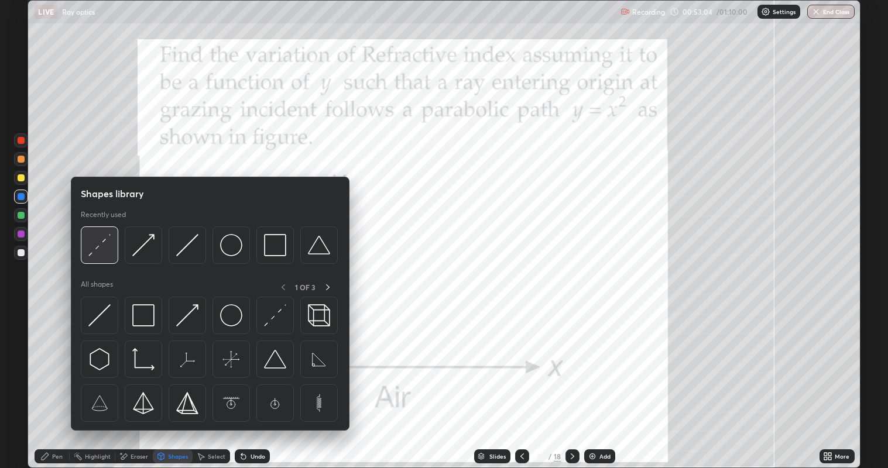
click at [101, 251] on img at bounding box center [99, 245] width 22 height 22
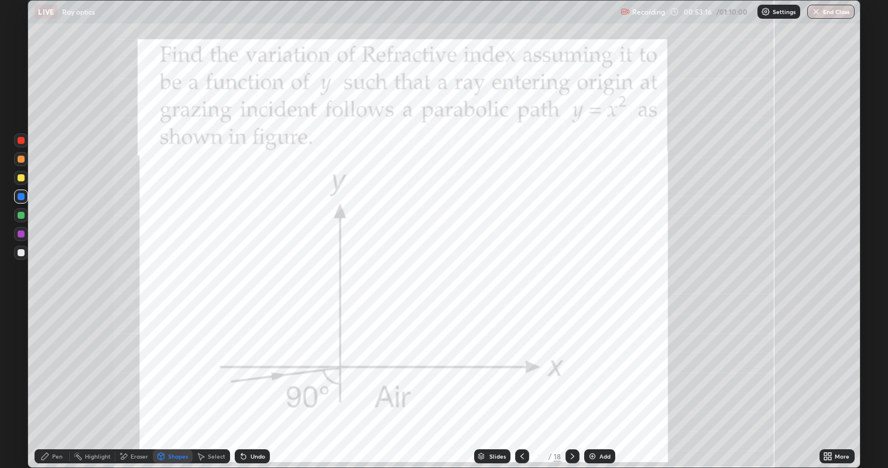
click at [20, 159] on div at bounding box center [21, 159] width 7 height 7
click at [48, 358] on icon at bounding box center [45, 456] width 7 height 7
click at [22, 249] on div at bounding box center [21, 252] width 7 height 7
click at [22, 214] on div at bounding box center [21, 215] width 7 height 7
click at [177, 358] on div "Shapes" at bounding box center [178, 457] width 20 height 6
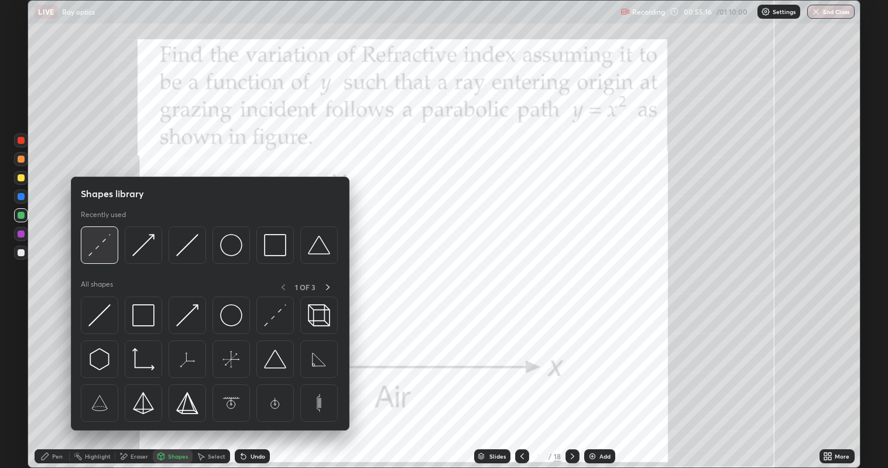
click at [105, 242] on img at bounding box center [99, 245] width 22 height 22
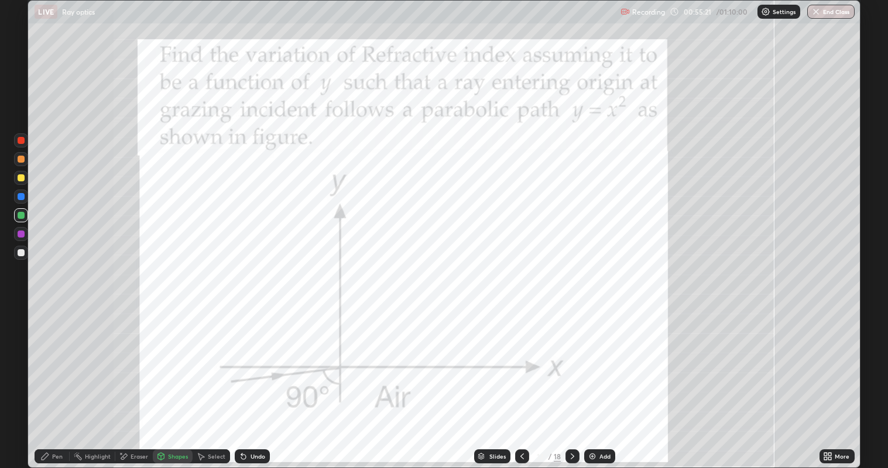
click at [45, 358] on icon at bounding box center [45, 456] width 7 height 7
click at [18, 254] on div at bounding box center [21, 252] width 7 height 7
click at [23, 196] on div at bounding box center [21, 196] width 7 height 7
click at [20, 254] on div at bounding box center [21, 252] width 7 height 7
click at [15, 216] on div at bounding box center [21, 215] width 14 height 14
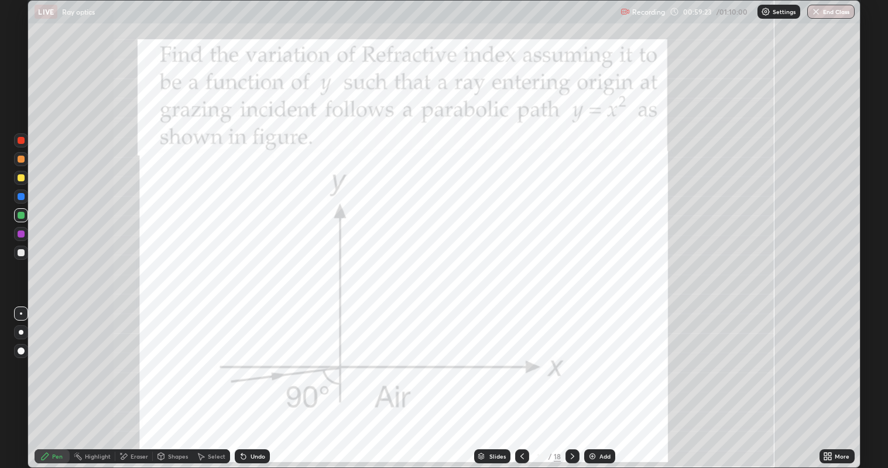
click at [23, 161] on div at bounding box center [21, 159] width 7 height 7
click at [568, 358] on icon at bounding box center [572, 456] width 9 height 9
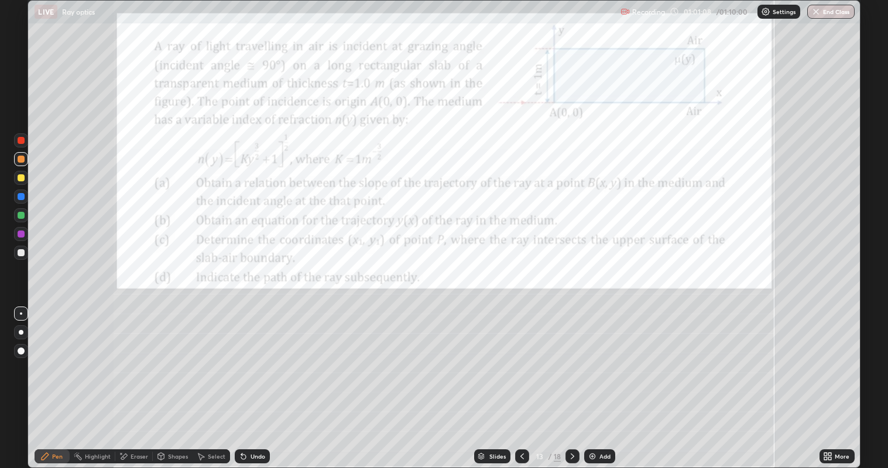
click at [20, 215] on div at bounding box center [21, 215] width 7 height 7
click at [255, 358] on div "Undo" at bounding box center [258, 457] width 15 height 6
click at [18, 175] on div at bounding box center [21, 178] width 7 height 7
click at [18, 159] on div at bounding box center [21, 159] width 7 height 7
click at [163, 358] on icon at bounding box center [161, 456] width 6 height 7
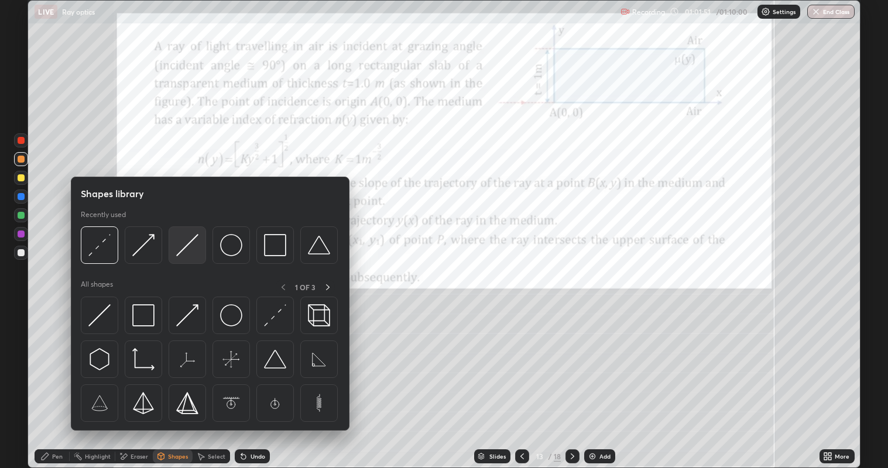
click at [180, 247] on img at bounding box center [187, 245] width 22 height 22
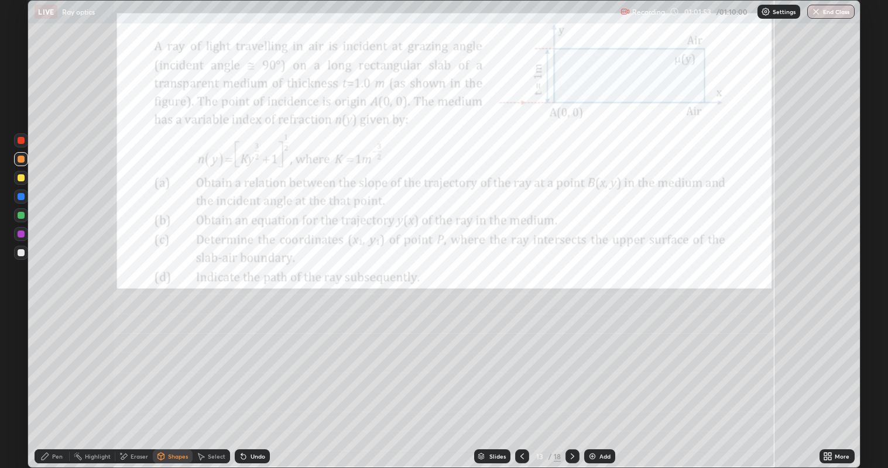
click at [176, 358] on div "Shapes" at bounding box center [178, 457] width 20 height 6
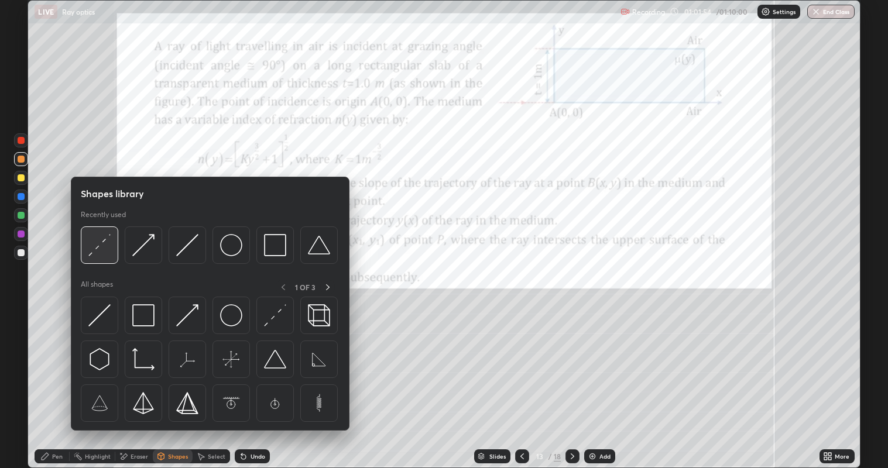
click at [105, 241] on img at bounding box center [99, 245] width 22 height 22
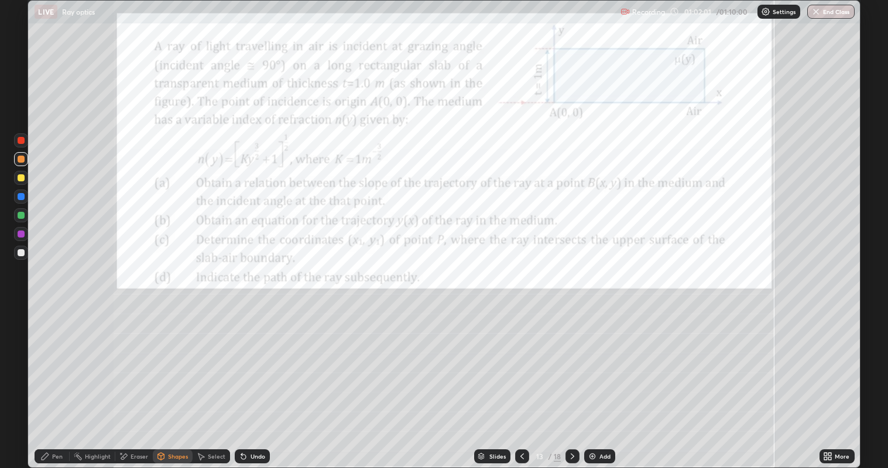
click at [22, 141] on div at bounding box center [21, 140] width 7 height 7
click at [62, 358] on div "Pen" at bounding box center [57, 457] width 11 height 6
click at [252, 358] on div "Undo" at bounding box center [258, 457] width 15 height 6
click at [28, 222] on div at bounding box center [21, 215] width 14 height 19
click at [175, 358] on div "Shapes" at bounding box center [178, 457] width 20 height 6
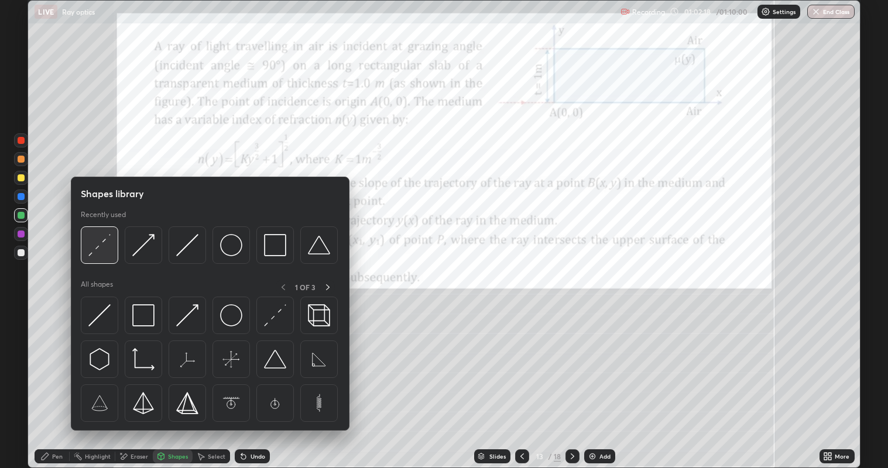
click at [98, 249] on img at bounding box center [99, 245] width 22 height 22
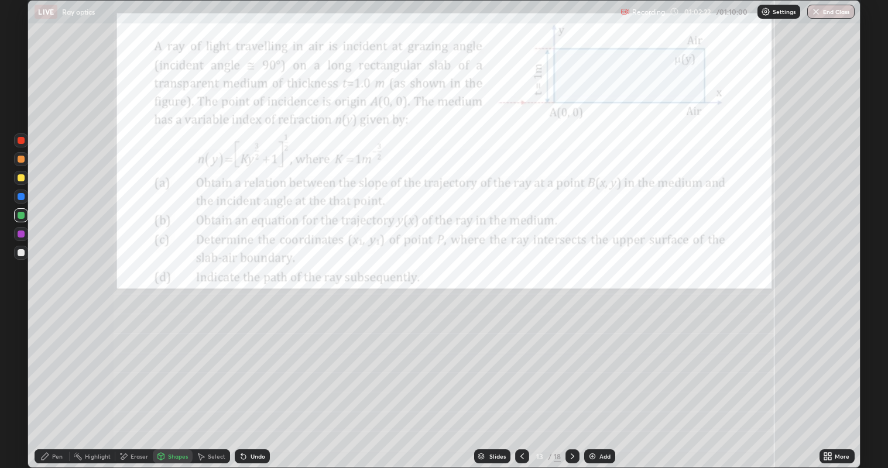
click at [56, 358] on div "Pen" at bounding box center [57, 457] width 11 height 6
click at [22, 232] on div at bounding box center [21, 234] width 7 height 7
click at [22, 252] on div at bounding box center [21, 252] width 7 height 7
click at [23, 217] on div at bounding box center [21, 215] width 7 height 7
click at [166, 358] on div "Shapes" at bounding box center [173, 457] width 40 height 14
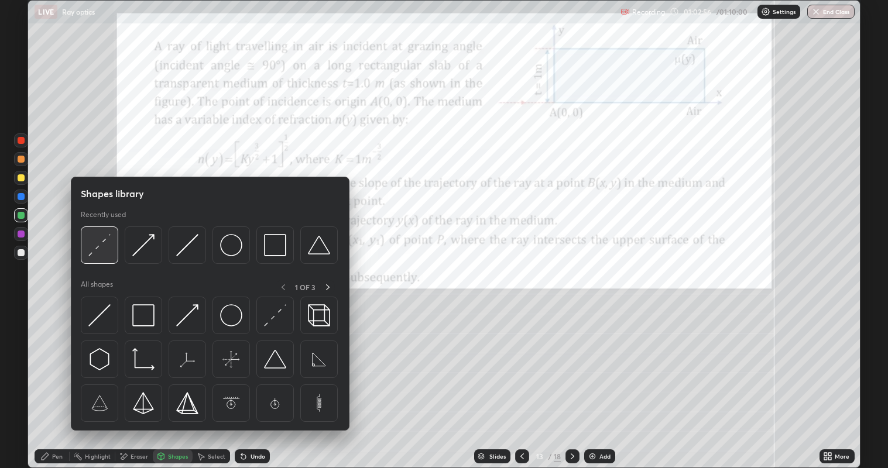
click at [109, 244] on img at bounding box center [99, 245] width 22 height 22
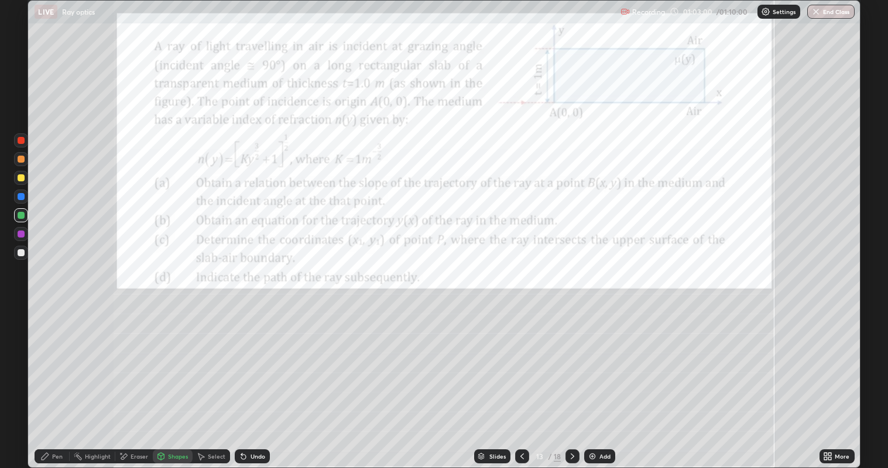
click at [20, 235] on div at bounding box center [21, 234] width 7 height 7
click at [63, 358] on div "Pen" at bounding box center [57, 457] width 11 height 6
click at [19, 215] on div at bounding box center [21, 215] width 7 height 7
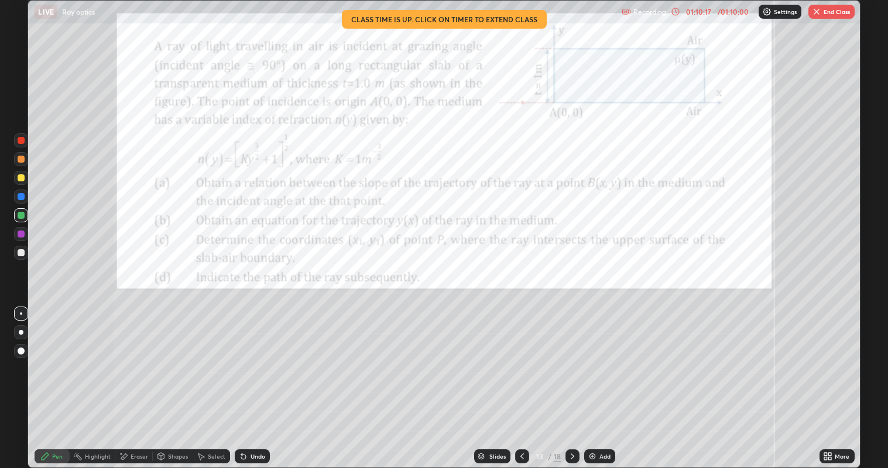
click at [829, 11] on button "End Class" at bounding box center [832, 12] width 46 height 14
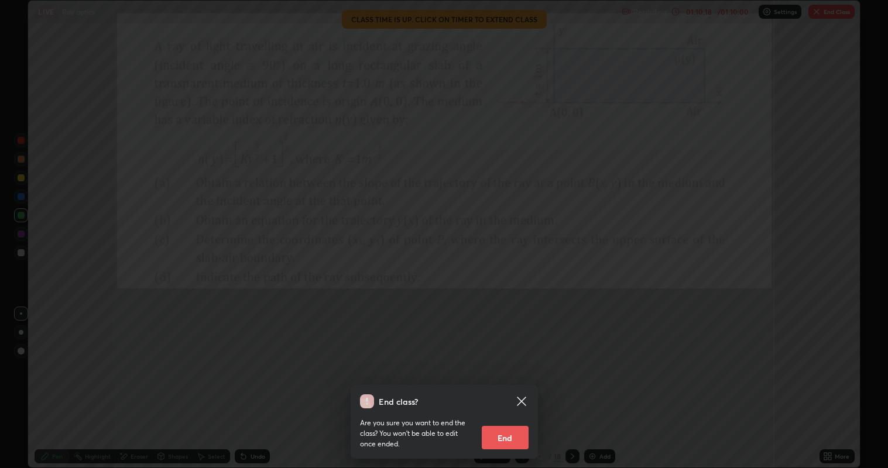
click at [507, 358] on button "End" at bounding box center [505, 437] width 47 height 23
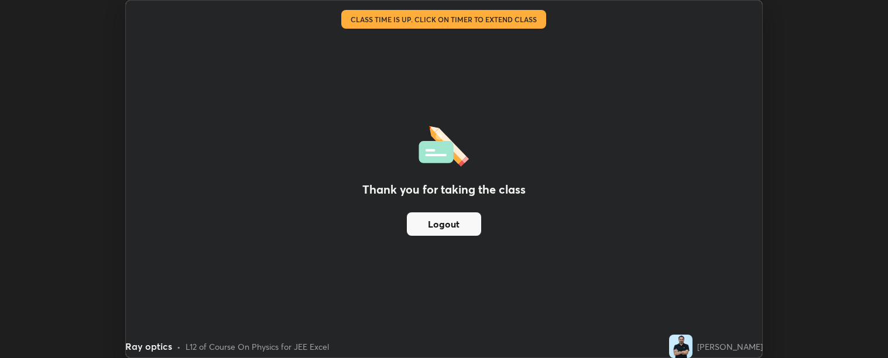
scroll to position [58199, 57669]
